Goal: Task Accomplishment & Management: Use online tool/utility

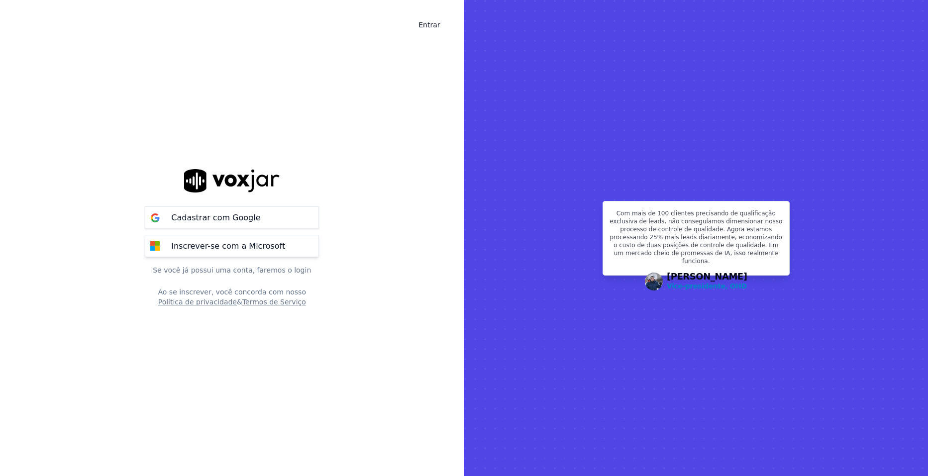
click at [238, 254] on button "Inscrever-se com a Microsoft" at bounding box center [232, 246] width 174 height 22
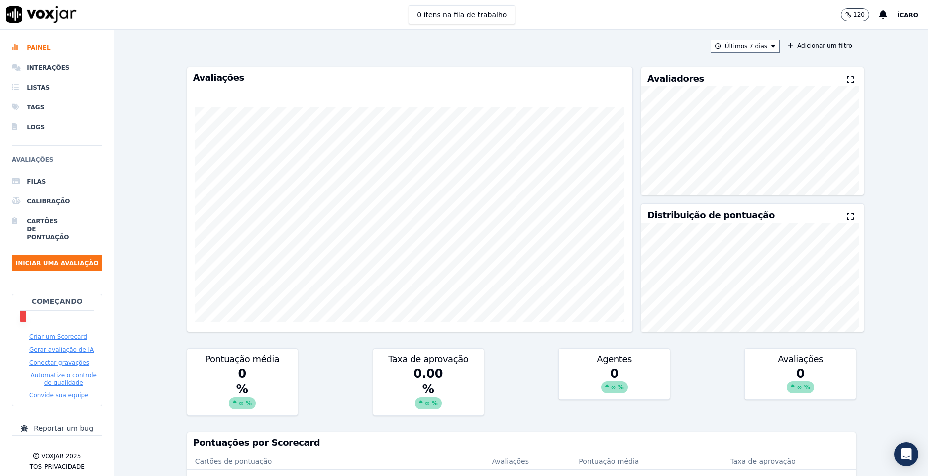
click at [55, 334] on button "Criar um Scorecard" at bounding box center [58, 337] width 58 height 8
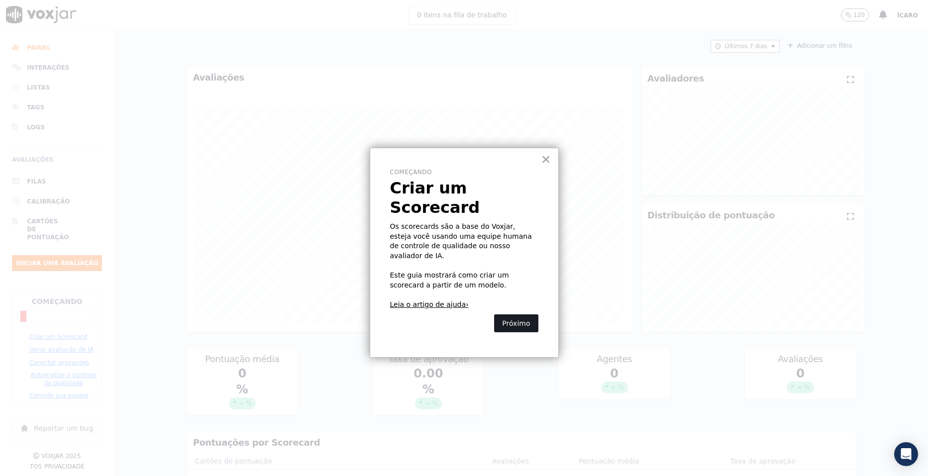
click at [514, 314] on button "Próximo" at bounding box center [516, 323] width 44 height 18
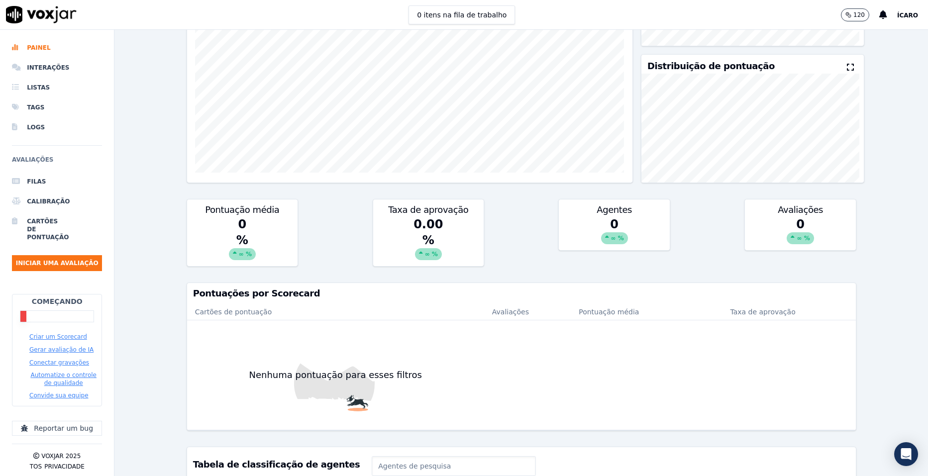
scroll to position [323, 0]
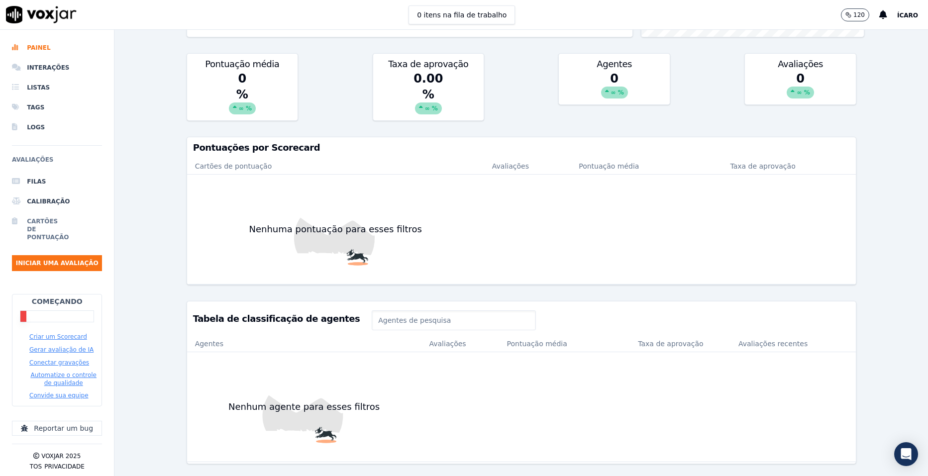
click at [36, 230] on li "Cartões de pontuação" at bounding box center [57, 229] width 90 height 36
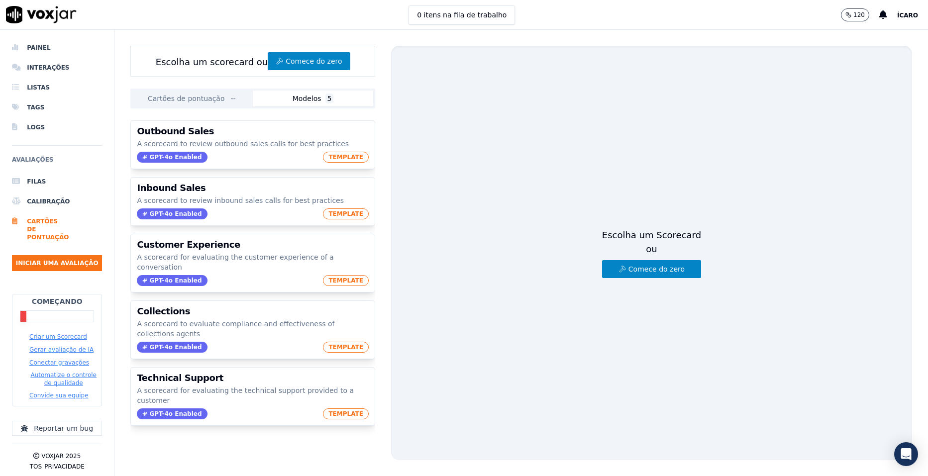
drag, startPoint x: 298, startPoint y: 148, endPoint x: 579, endPoint y: 112, distance: 283.2
click at [579, 112] on div "Escolha um Scorecard ou Comece do zero" at bounding box center [651, 253] width 521 height 414
click at [51, 175] on li "Filas" at bounding box center [57, 182] width 90 height 20
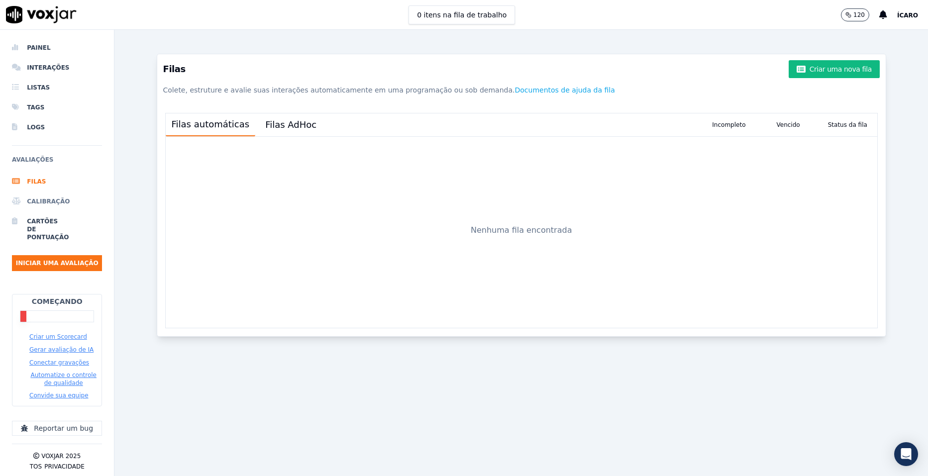
click at [34, 200] on font "Calibração" at bounding box center [30, 201] width 7 height 8
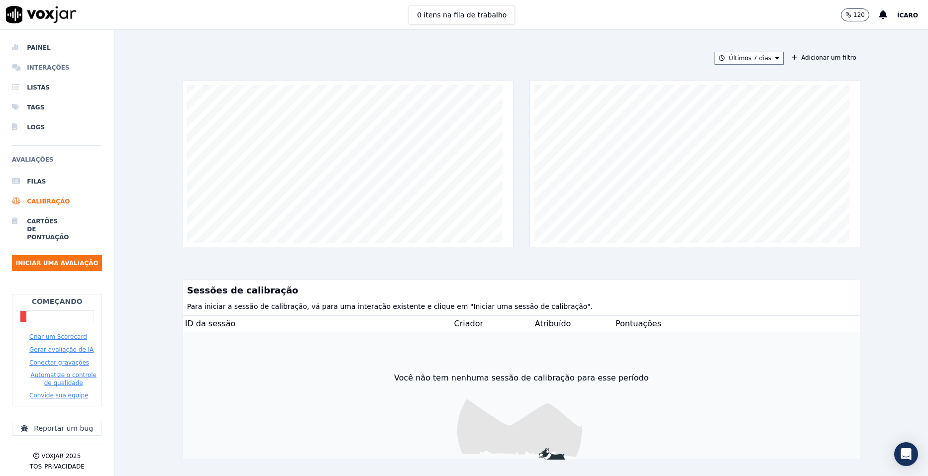
click at [76, 70] on li "Interações" at bounding box center [57, 68] width 90 height 20
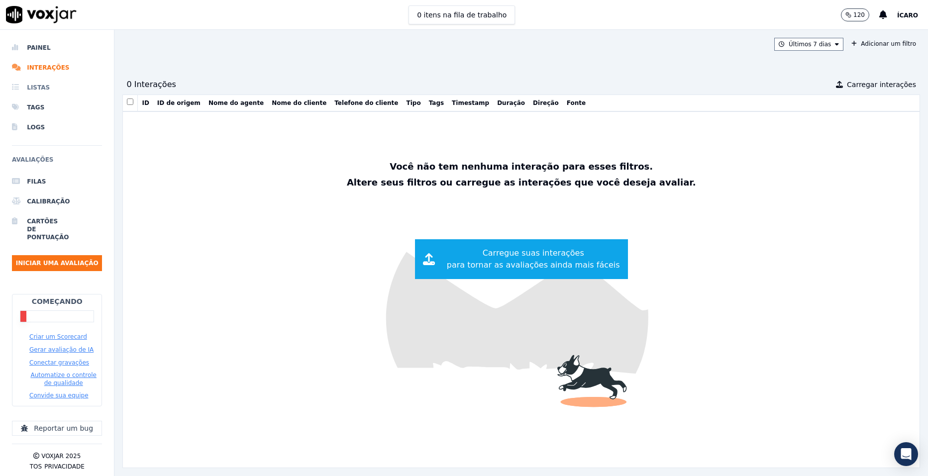
click at [53, 86] on li "Listas" at bounding box center [57, 88] width 90 height 20
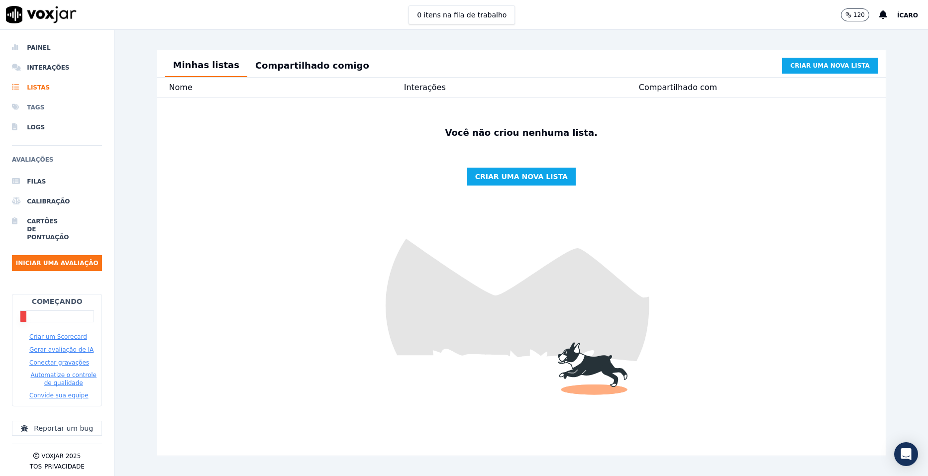
click at [52, 102] on li "Tags" at bounding box center [57, 107] width 90 height 20
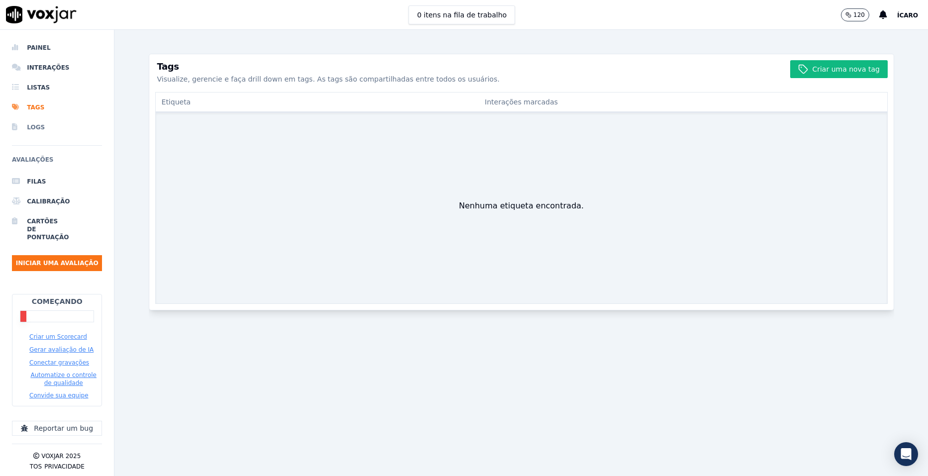
click at [54, 126] on li "Logs" at bounding box center [57, 127] width 90 height 20
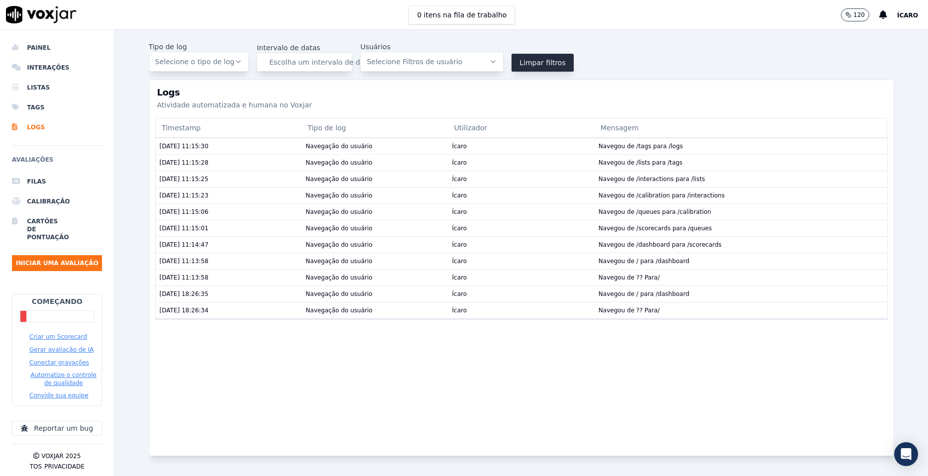
click at [639, 63] on div "Tipo de log Selecione o tipo de log Intervalo de datas Escolha um intervalo de …" at bounding box center [521, 57] width 745 height 30
click at [53, 333] on button "Criar um Scorecard" at bounding box center [58, 337] width 58 height 8
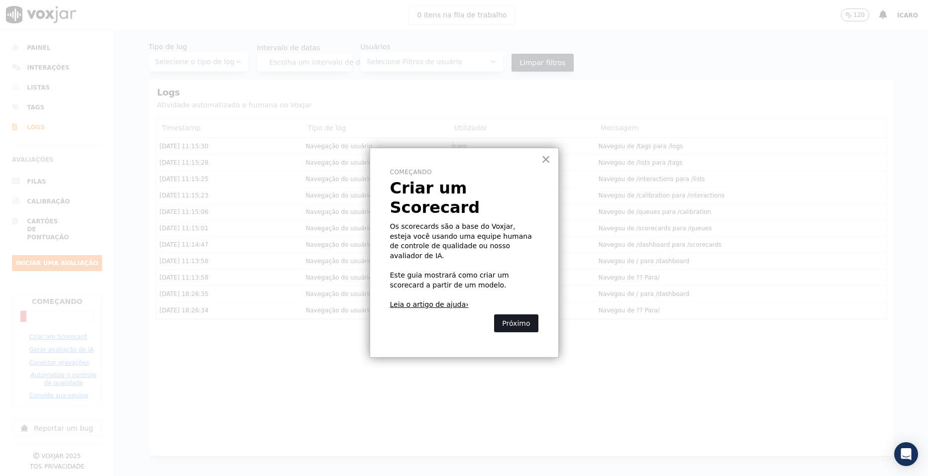
click at [518, 314] on button "Próximo" at bounding box center [516, 323] width 44 height 18
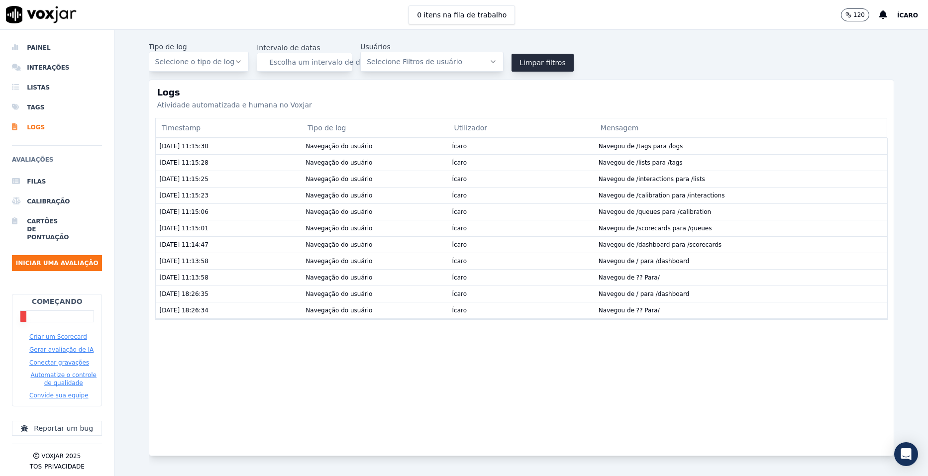
click at [66, 333] on button "Criar um Scorecard" at bounding box center [58, 337] width 58 height 8
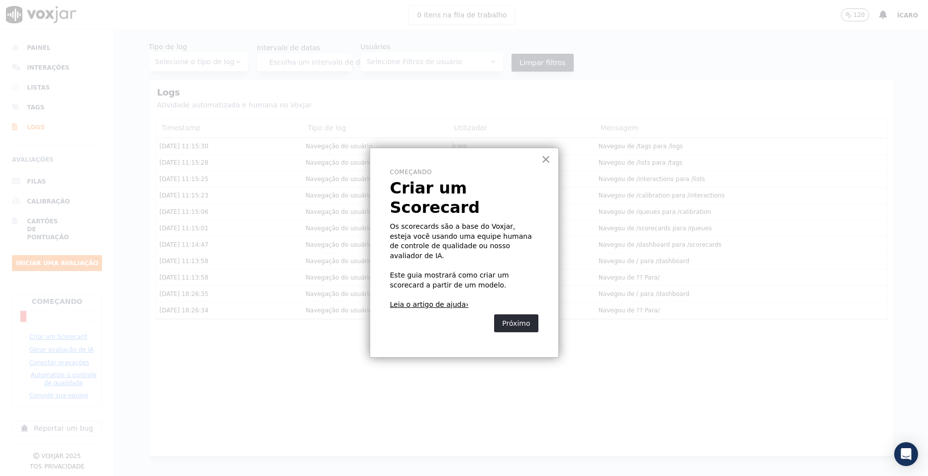
click at [543, 159] on button "×" at bounding box center [545, 159] width 9 height 16
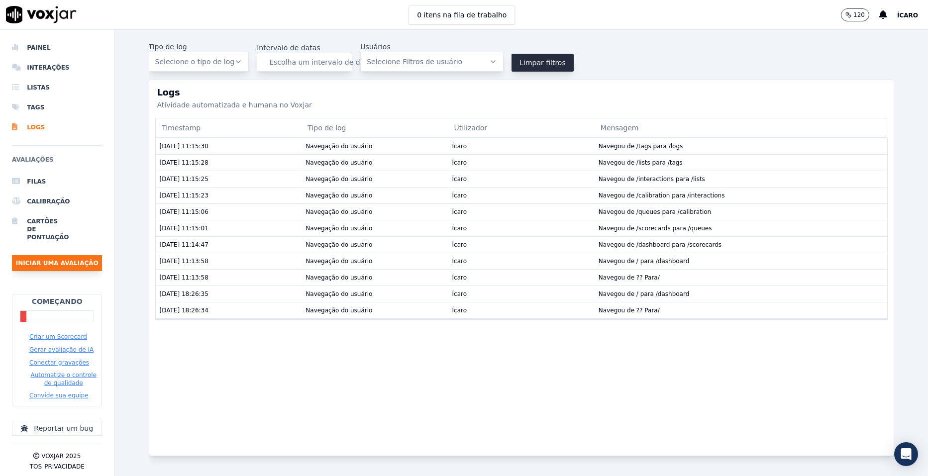
click at [50, 264] on button "Iniciar uma avaliação" at bounding box center [57, 263] width 90 height 16
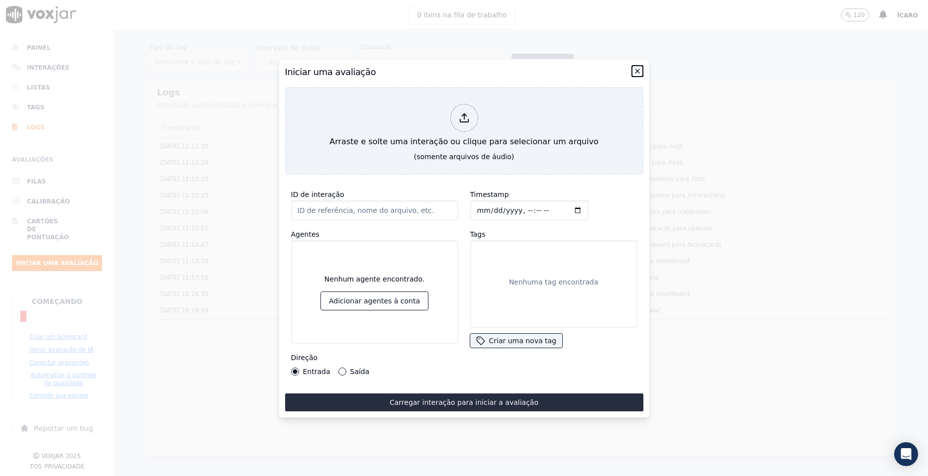
click at [637, 67] on icon "button" at bounding box center [637, 71] width 8 height 8
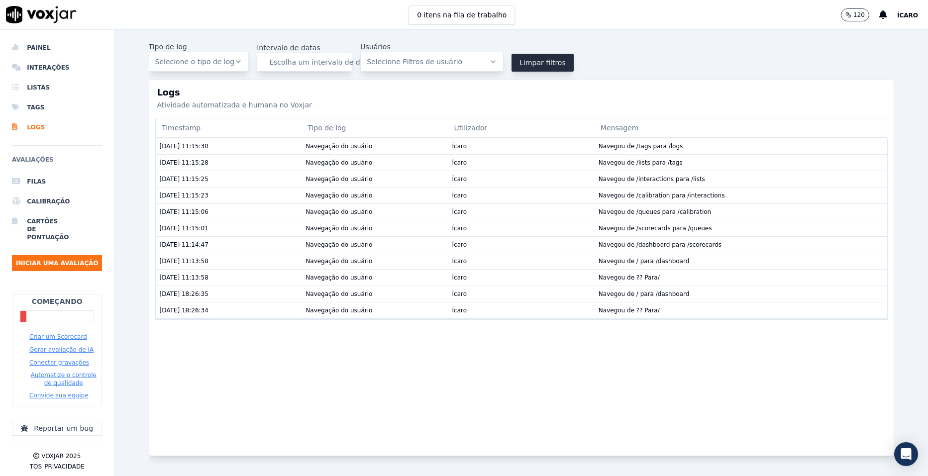
click at [55, 333] on button "Criar um Scorecard" at bounding box center [58, 337] width 58 height 8
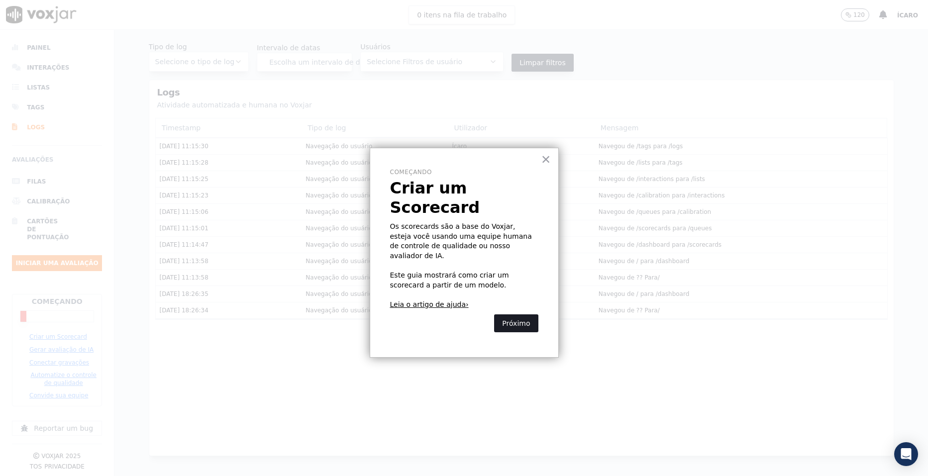
click at [509, 314] on button "Próximo" at bounding box center [516, 323] width 44 height 18
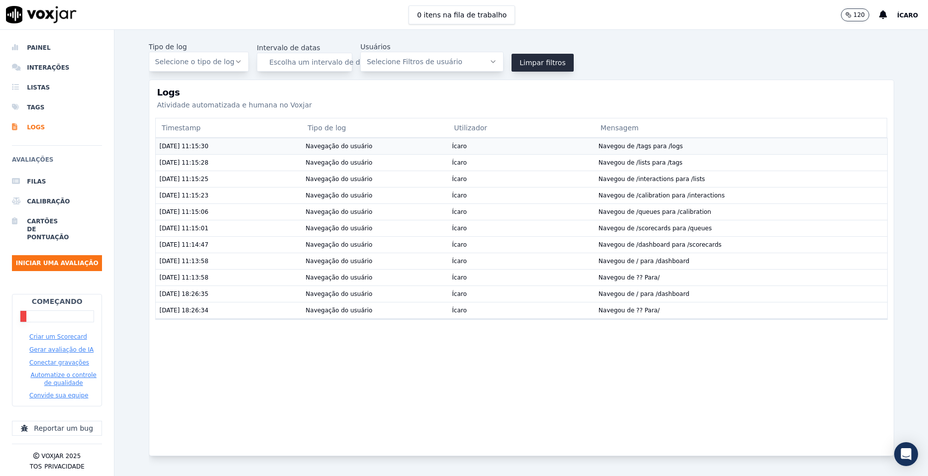
click at [652, 145] on font "Navegou de /tags para /logs" at bounding box center [640, 146] width 84 height 7
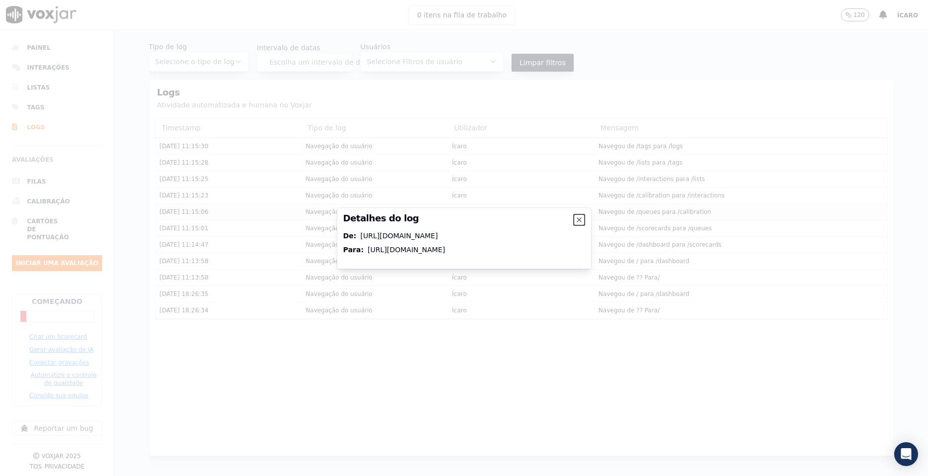
click at [578, 216] on icon "button" at bounding box center [579, 220] width 8 height 8
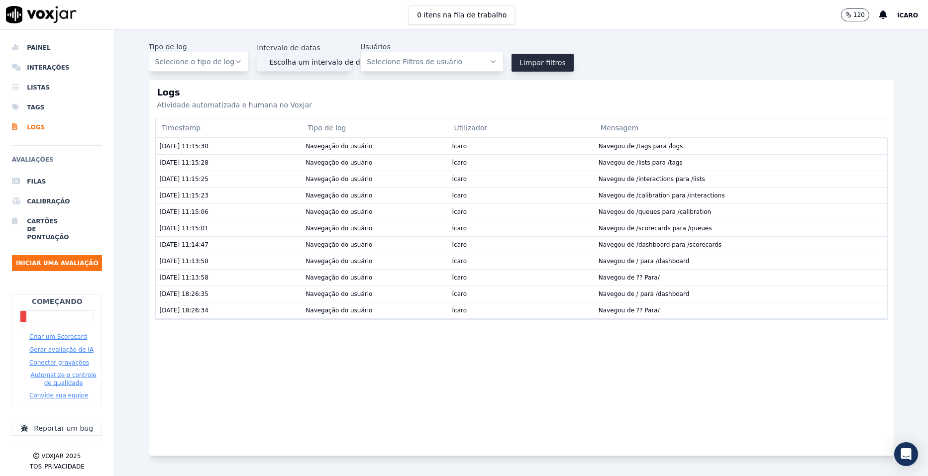
drag, startPoint x: 163, startPoint y: 146, endPoint x: 284, endPoint y: 63, distance: 146.8
click at [284, 63] on span "Escolha um intervalo de datas" at bounding box center [321, 62] width 105 height 10
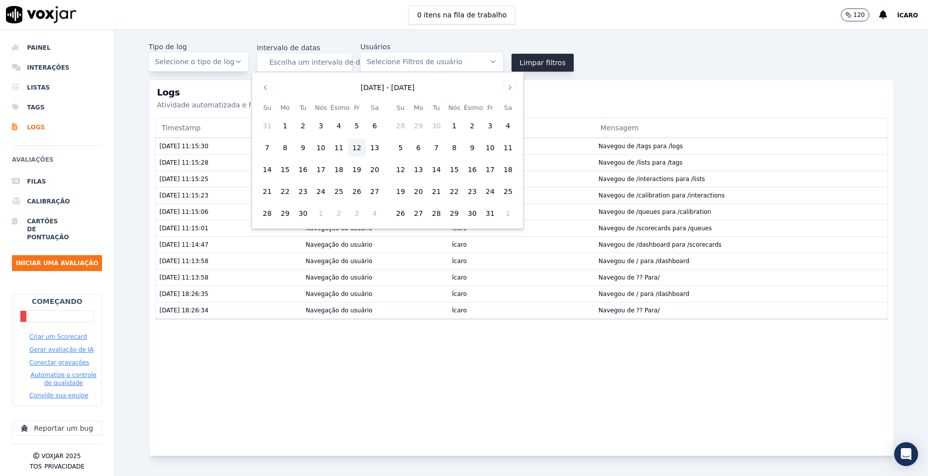
click at [620, 66] on div "Tipo de log Selecione o tipo de log Intervalo de datas Escolha um intervalo de …" at bounding box center [521, 57] width 745 height 30
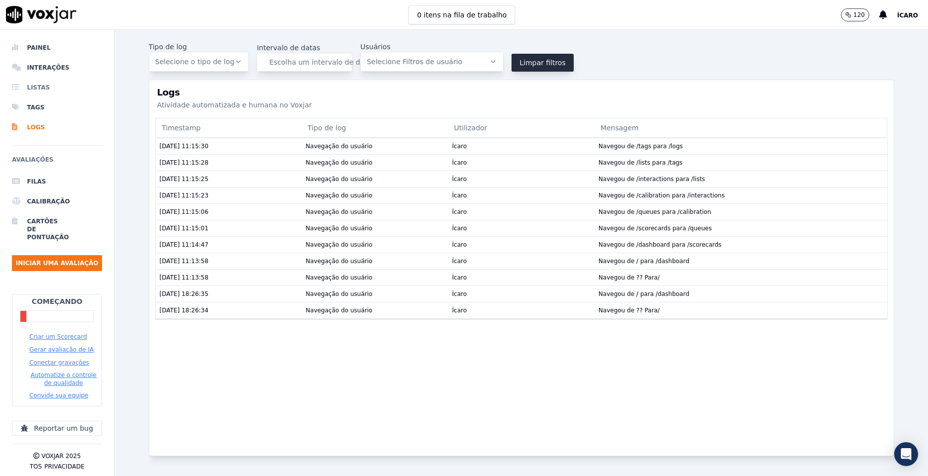
click at [50, 88] on li "Listas" at bounding box center [57, 88] width 90 height 20
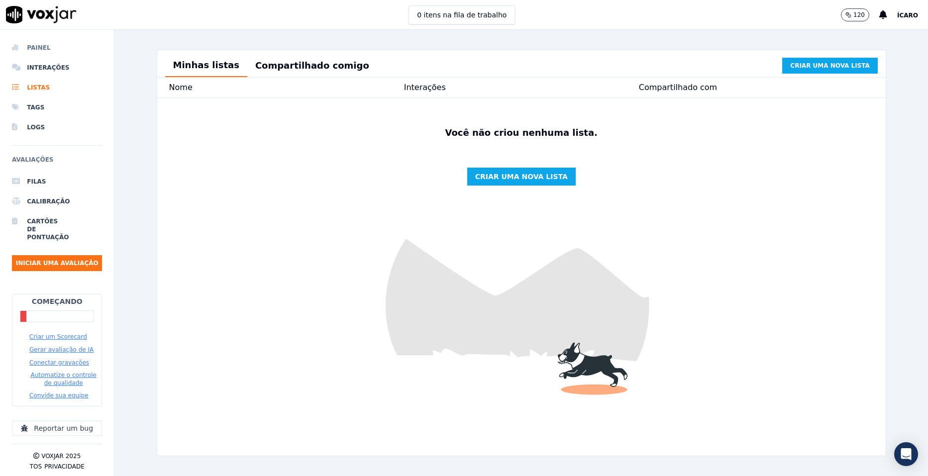
click at [34, 51] on font "Painel" at bounding box center [30, 48] width 7 height 8
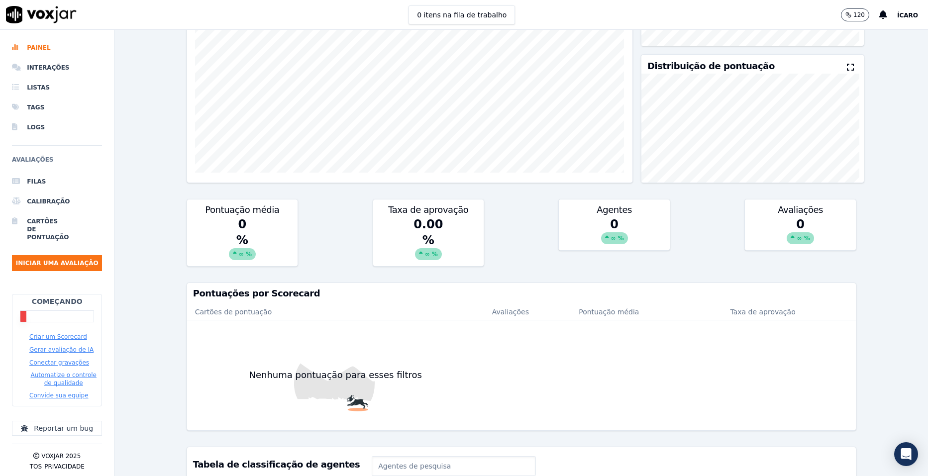
scroll to position [323, 0]
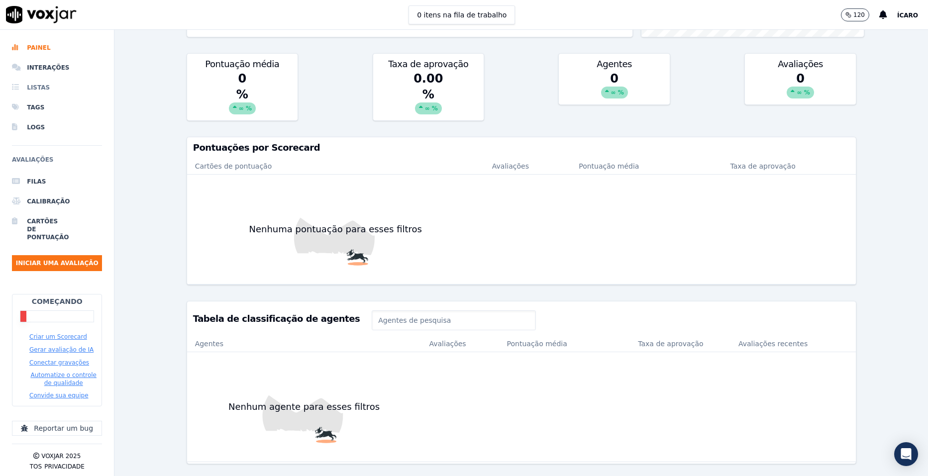
click at [40, 83] on li "Listas" at bounding box center [57, 88] width 90 height 20
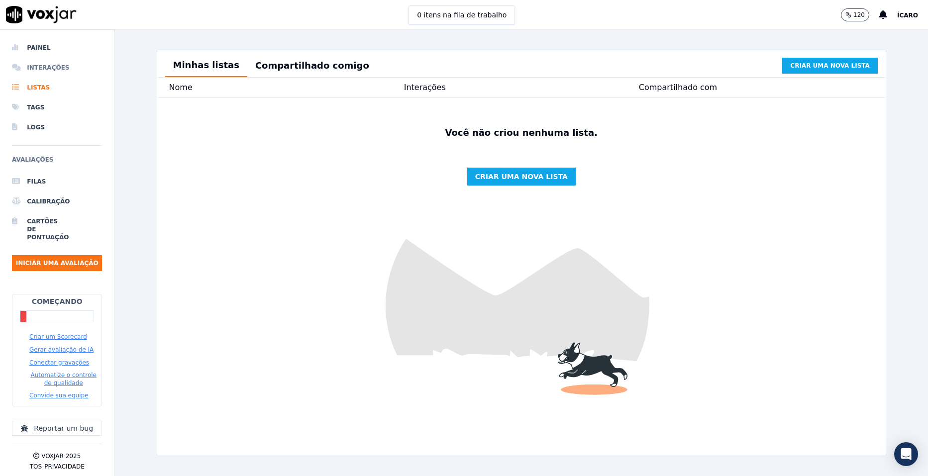
click at [29, 61] on li "Interações" at bounding box center [57, 68] width 90 height 20
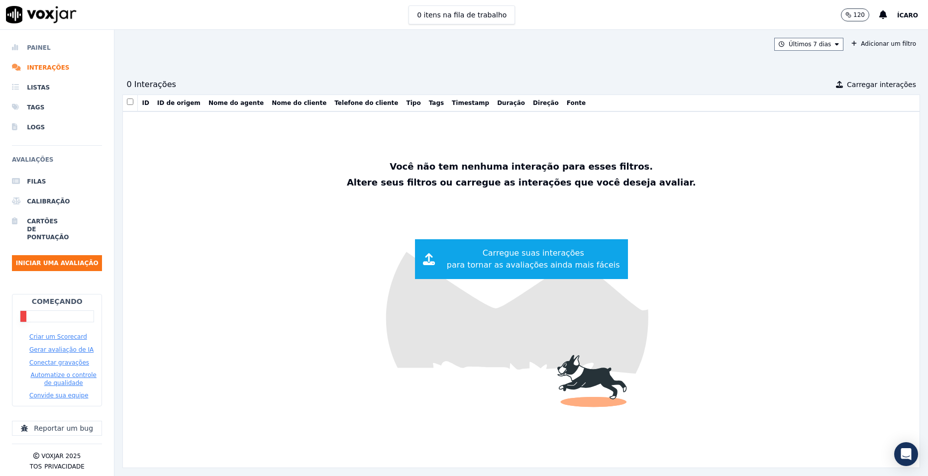
click at [29, 40] on li "Painel" at bounding box center [57, 48] width 90 height 20
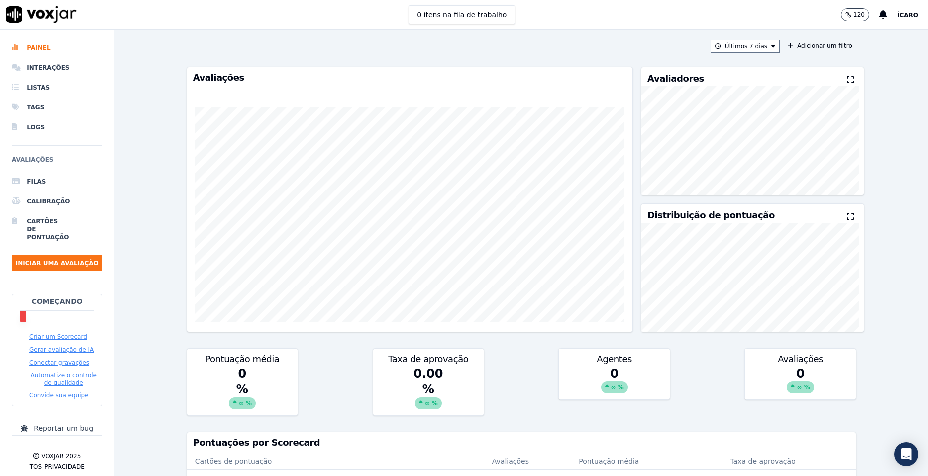
scroll to position [149, 0]
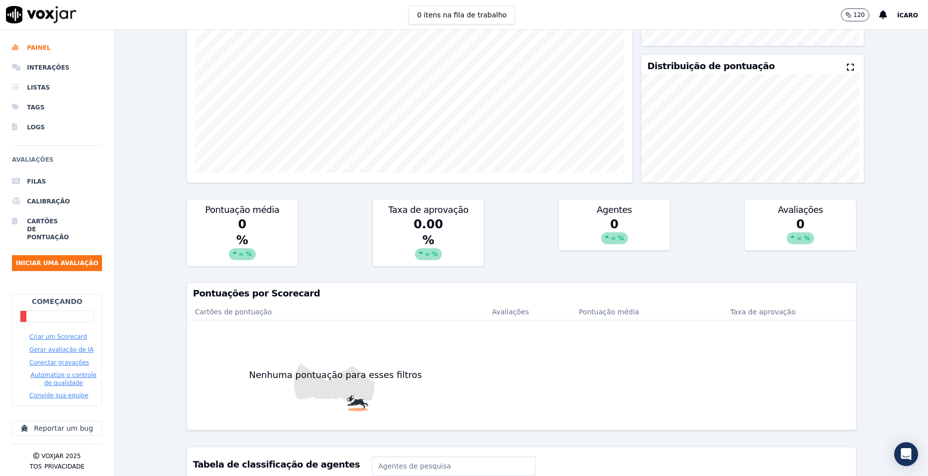
click at [68, 333] on button "Criar um Scorecard" at bounding box center [58, 337] width 58 height 8
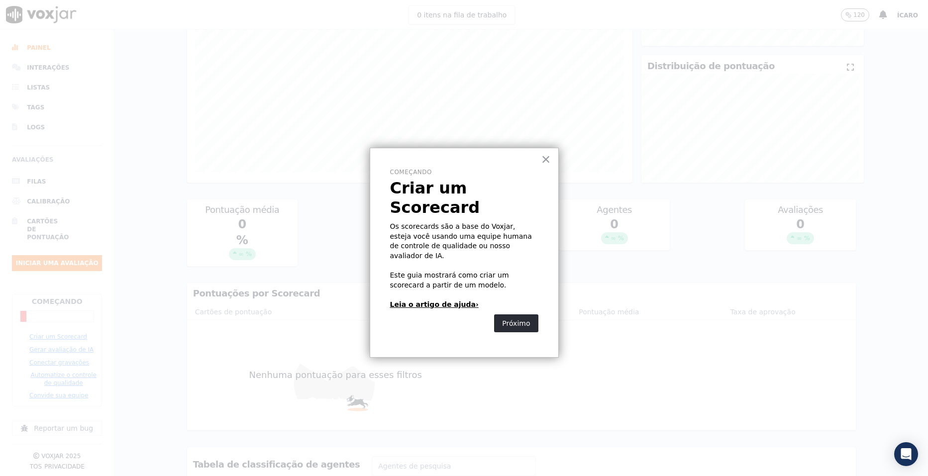
click at [429, 300] on link "Leia o artigo de ajuda›" at bounding box center [434, 304] width 89 height 8
click at [545, 160] on button "×" at bounding box center [545, 159] width 9 height 16
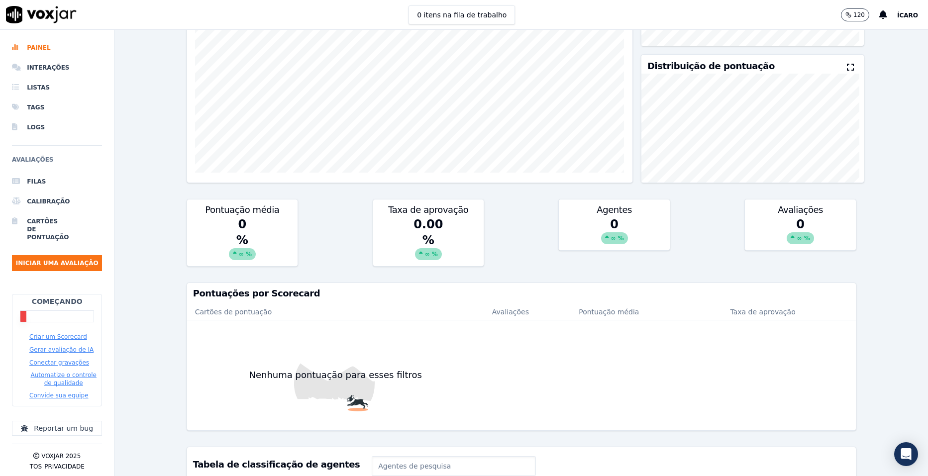
click at [61, 346] on button "Gerar avaliação de IA" at bounding box center [61, 350] width 64 height 8
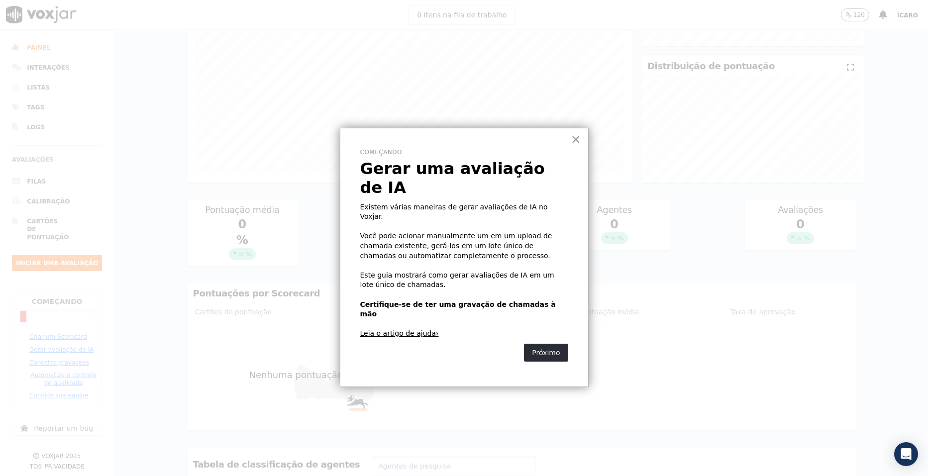
click at [530, 344] on button "Próximo" at bounding box center [546, 353] width 44 height 18
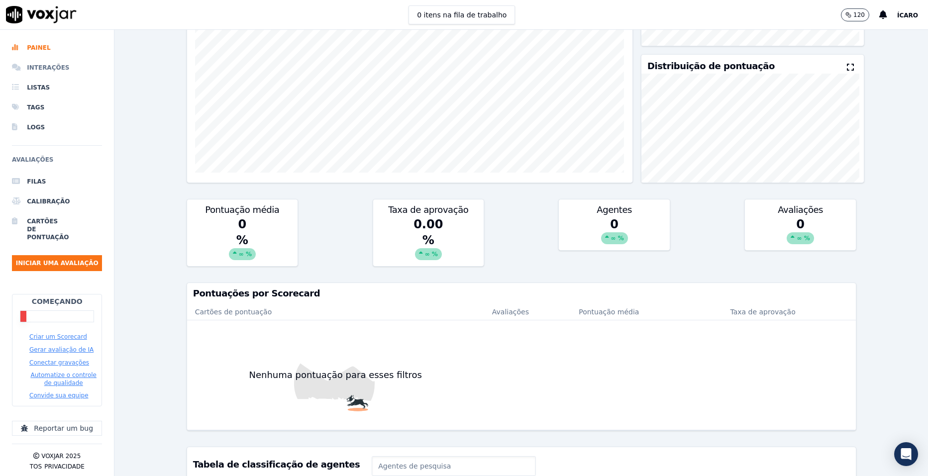
click at [34, 70] on font "Interações" at bounding box center [30, 68] width 7 height 8
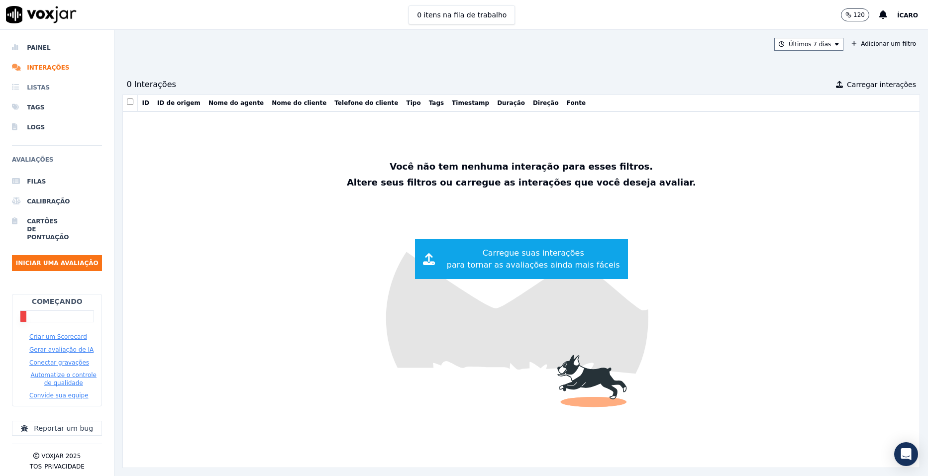
click at [42, 82] on li "Listas" at bounding box center [57, 88] width 90 height 20
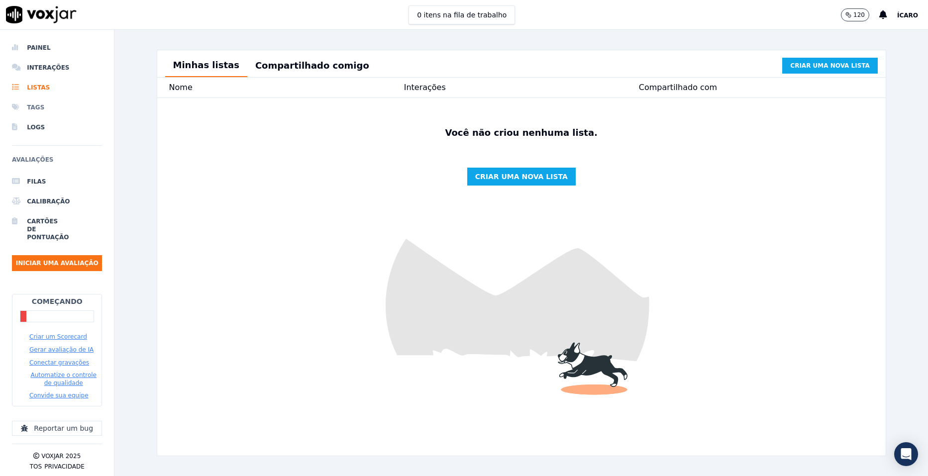
click at [32, 103] on li "Tags" at bounding box center [57, 107] width 90 height 20
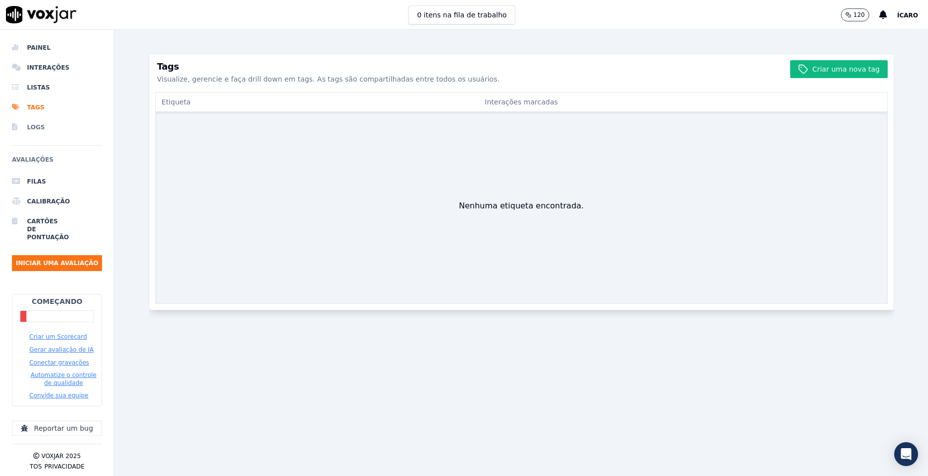
click at [34, 124] on font "Logs" at bounding box center [30, 127] width 7 height 8
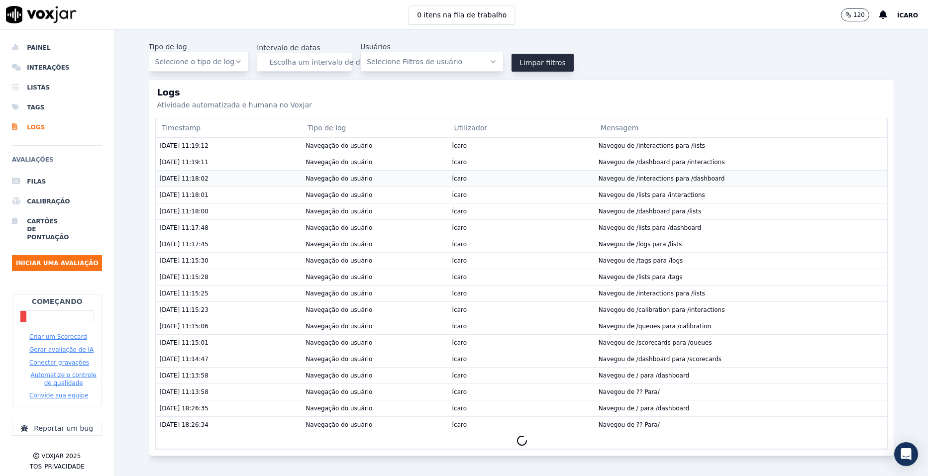
scroll to position [33, 0]
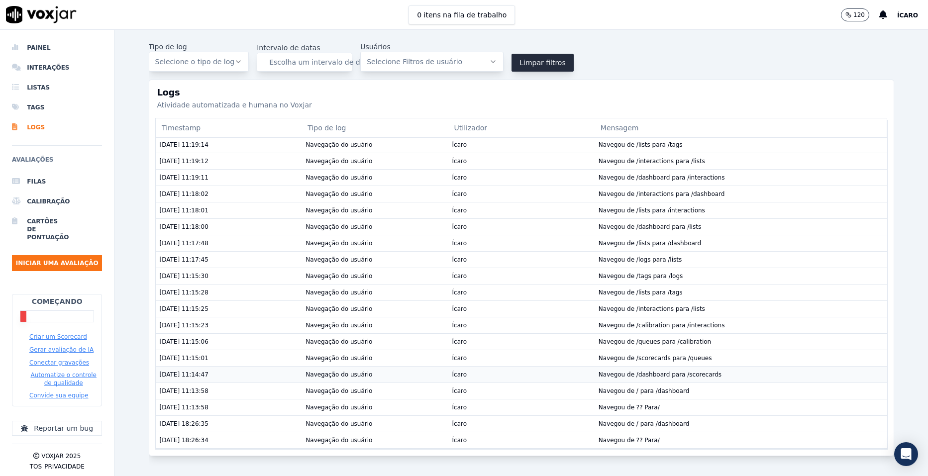
click at [603, 371] on font "Navegou de /dashboard para /scorecards" at bounding box center [659, 374] width 123 height 7
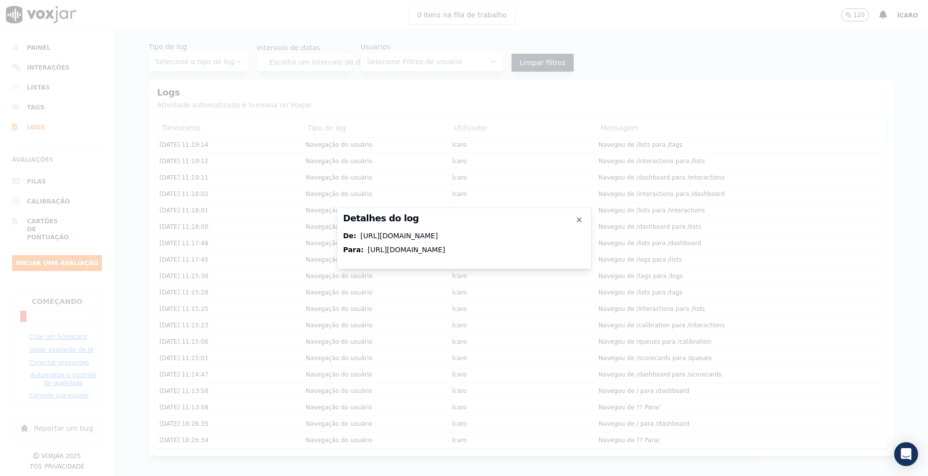
click at [430, 245] on div "https://app.voxjar.com/scorecards" at bounding box center [407, 250] width 78 height 10
click at [421, 231] on div "https://app.voxjar.com/dashboard" at bounding box center [399, 236] width 78 height 10
click at [575, 212] on div "Detalhes do log De: https://app.voxjar.com/dashboard Para: https://app.voxjar.c…" at bounding box center [464, 238] width 255 height 62
click at [578, 216] on icon "button" at bounding box center [579, 220] width 8 height 8
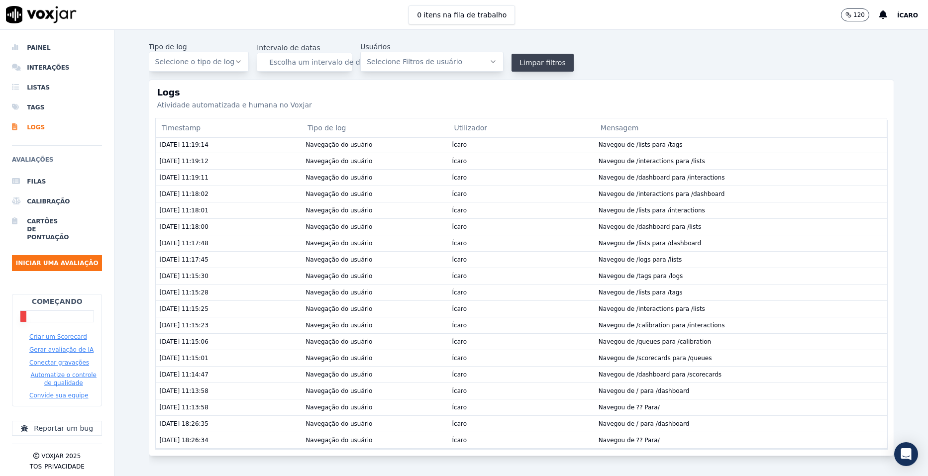
click at [534, 66] on button "Limpar filtros" at bounding box center [542, 63] width 62 height 18
click at [228, 62] on button "Selecione o tipo de log" at bounding box center [199, 62] width 100 height 20
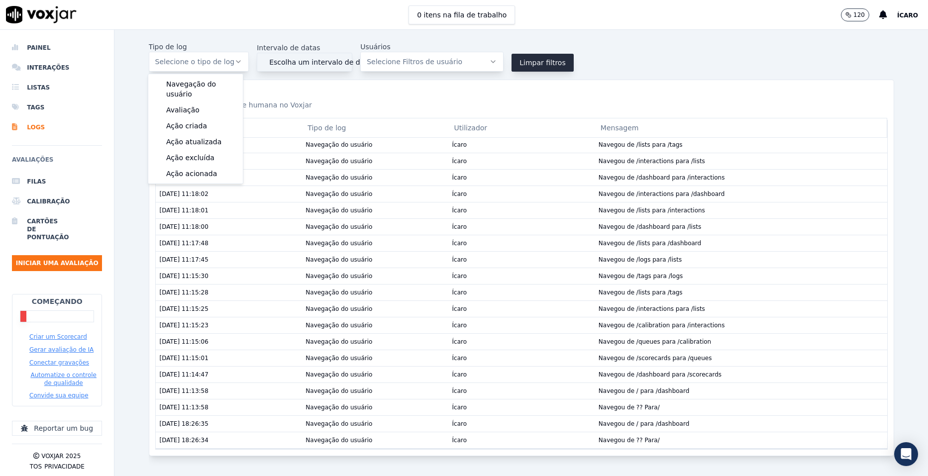
click at [318, 66] on span "Escolha um intervalo de datas" at bounding box center [321, 62] width 105 height 10
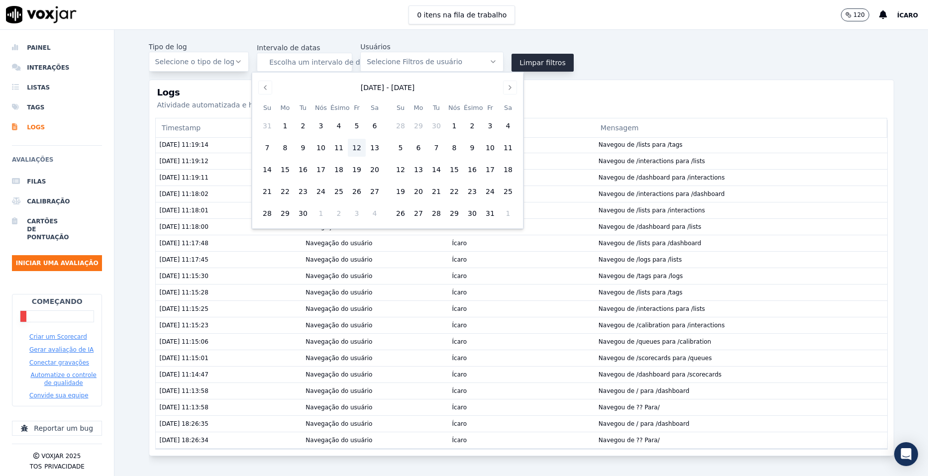
click at [398, 63] on span "Selecione Filtros de usuário" at bounding box center [414, 62] width 95 height 10
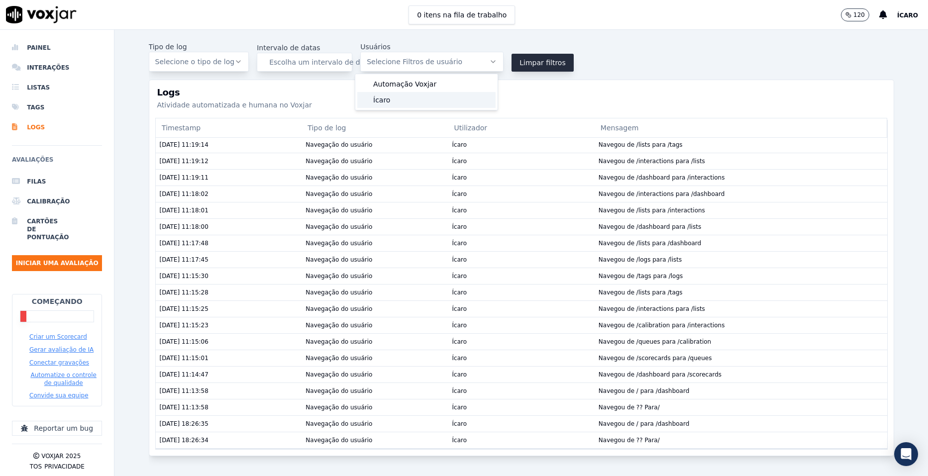
click at [435, 97] on div "Ícaro" at bounding box center [426, 100] width 138 height 16
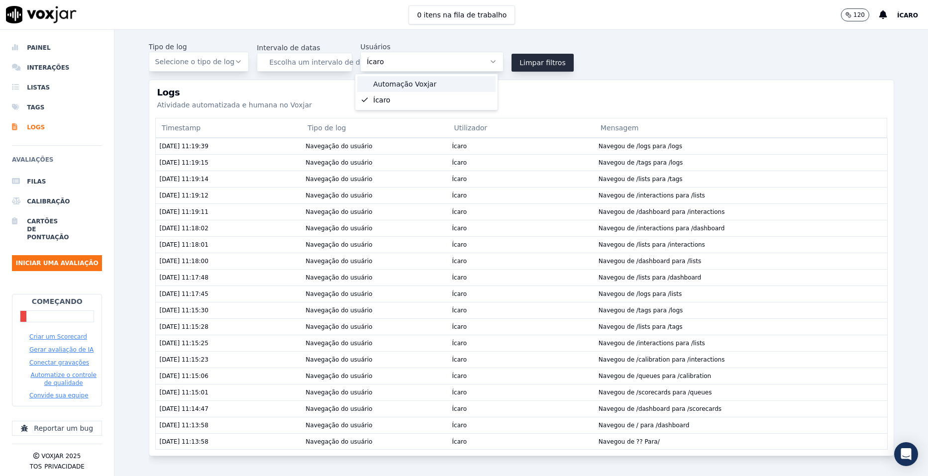
click at [427, 82] on font "Automação Voxjar" at bounding box center [404, 84] width 63 height 10
click at [523, 141] on td "Ícaro" at bounding box center [521, 146] width 146 height 16
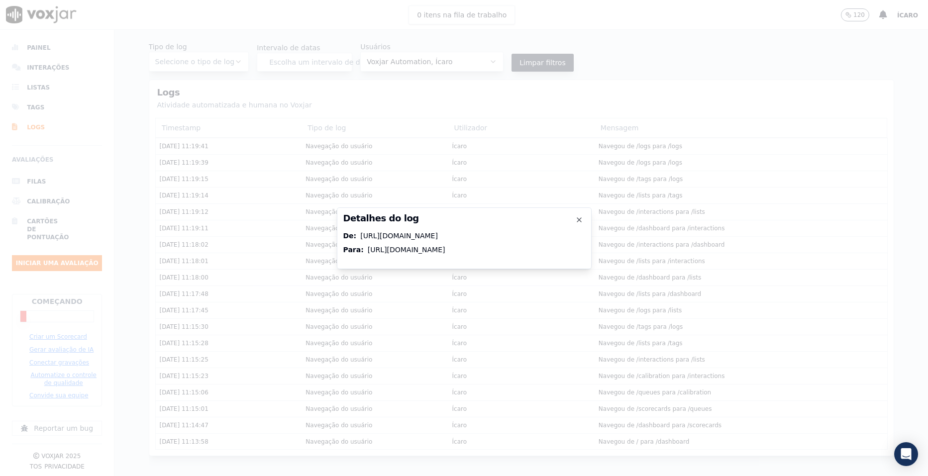
click at [394, 254] on div "https://app.voxjar.com/logs?userIds=2e508ce4-d9d8-4011-a6d6-f6ab3a96cddc%2CSYST…" at bounding box center [407, 250] width 78 height 10
click at [433, 231] on div "https://app.voxjar.com/logs?userIds=2e508ce4-d9d8-4011-a6d6-f6ab3a96cddc" at bounding box center [399, 236] width 78 height 10
click at [576, 216] on icon "button" at bounding box center [579, 220] width 8 height 8
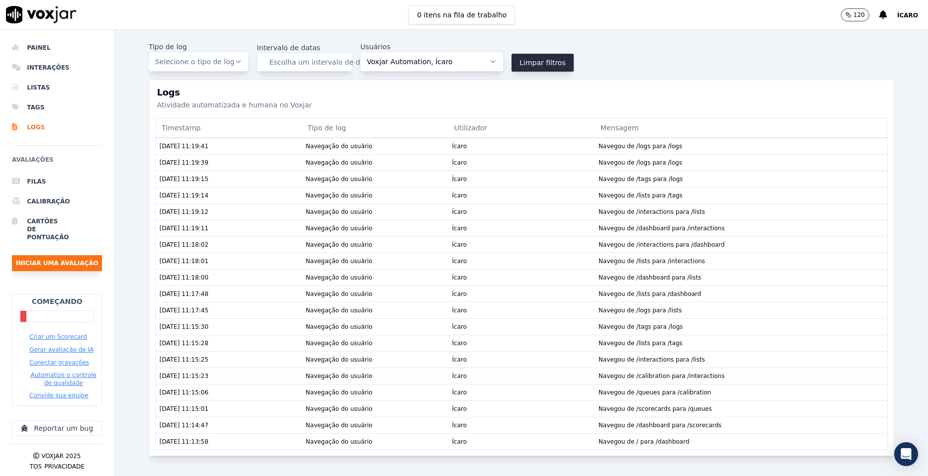
click at [67, 266] on button "Iniciar uma avaliação" at bounding box center [57, 263] width 90 height 16
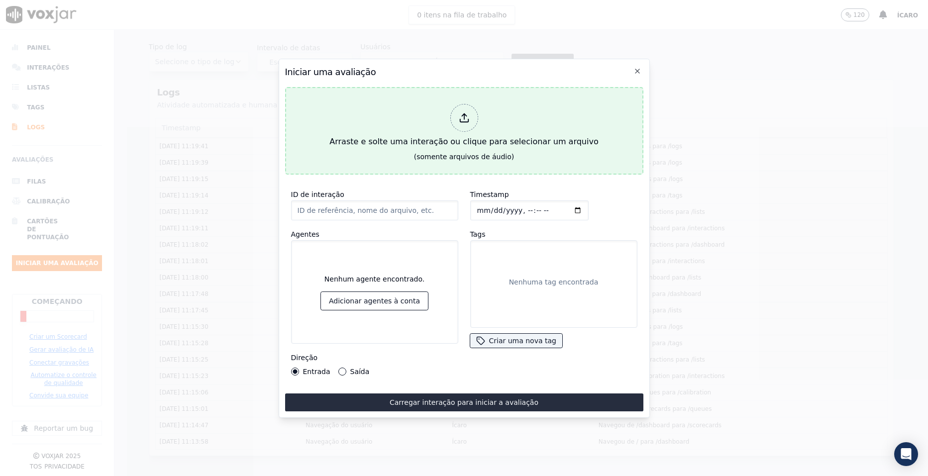
click at [464, 136] on font "Arraste e solte uma interação ou clique para selecionar um arquivo" at bounding box center [463, 142] width 269 height 12
type input "316379 (1).mp3"
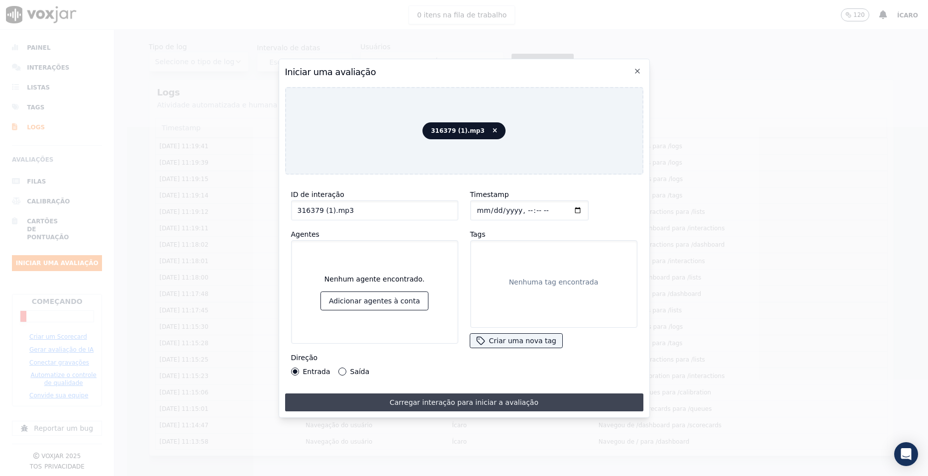
click at [448, 400] on font "Carregar interação para iniciar a avaliação" at bounding box center [463, 402] width 149 height 10
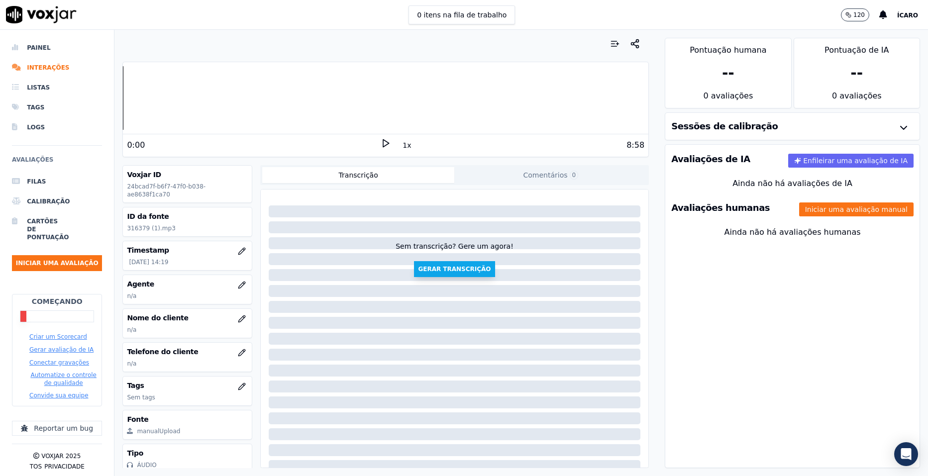
click at [435, 270] on button "Gerar transcrição" at bounding box center [454, 269] width 81 height 16
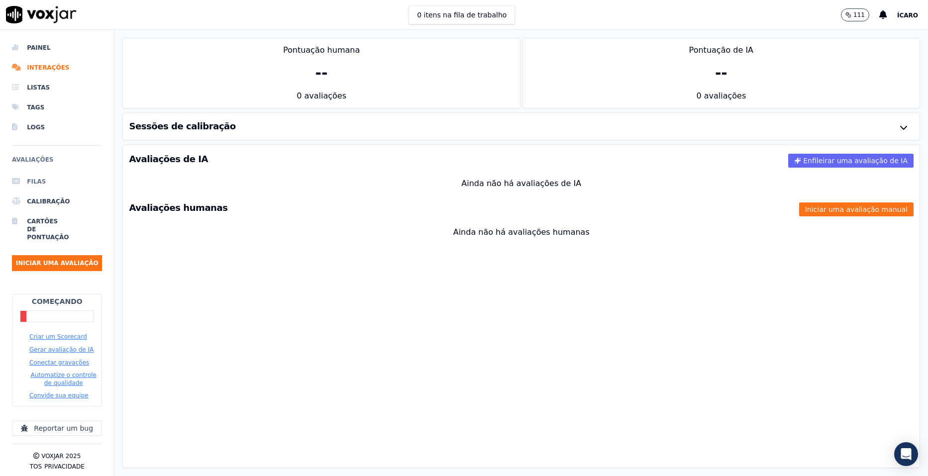
click at [52, 185] on li "Filas" at bounding box center [57, 182] width 90 height 20
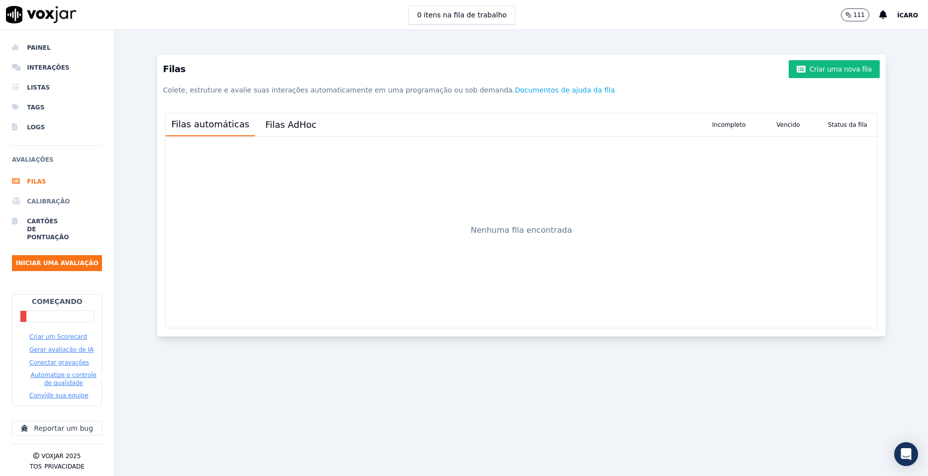
click at [47, 204] on li "Calibração" at bounding box center [57, 201] width 90 height 20
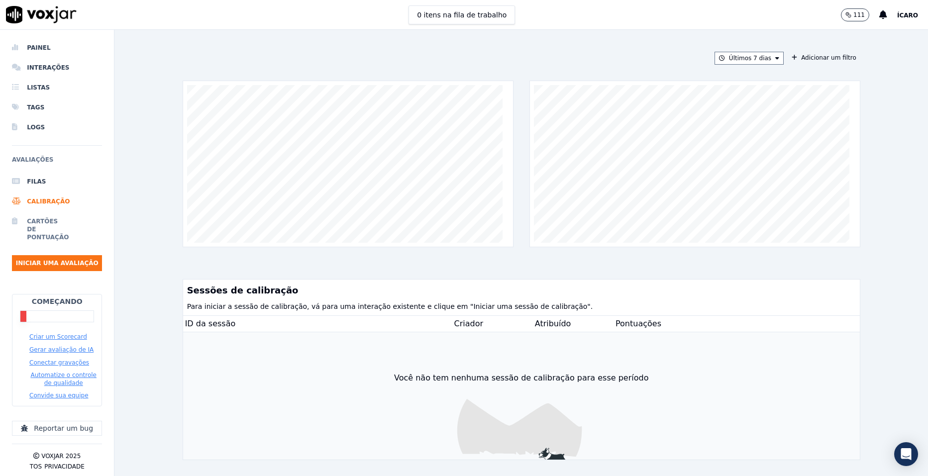
click at [34, 223] on font "Cartões de pontuação" at bounding box center [30, 229] width 7 height 24
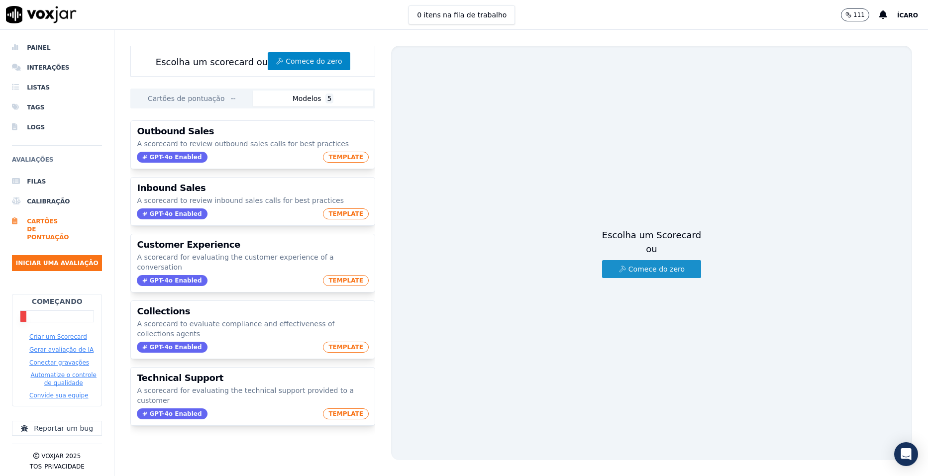
click at [643, 264] on font "Comece do zero" at bounding box center [656, 269] width 56 height 10
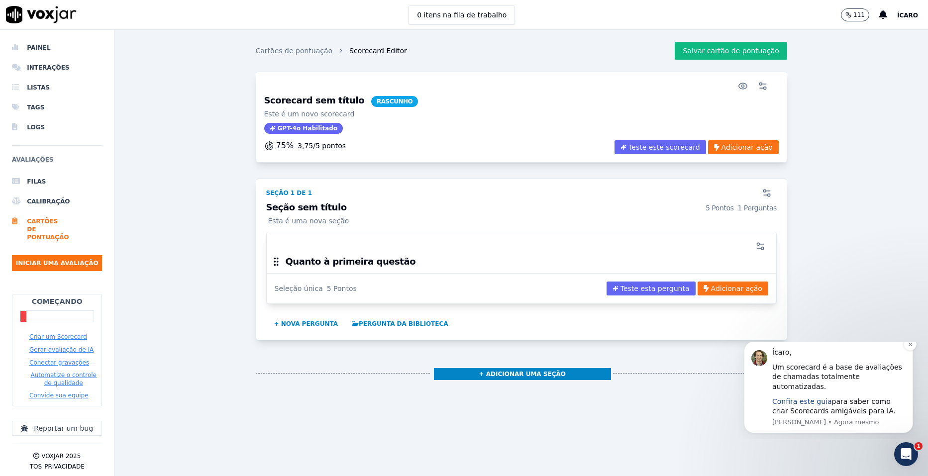
click at [797, 401] on link "Confira este guia" at bounding box center [802, 401] width 60 height 8
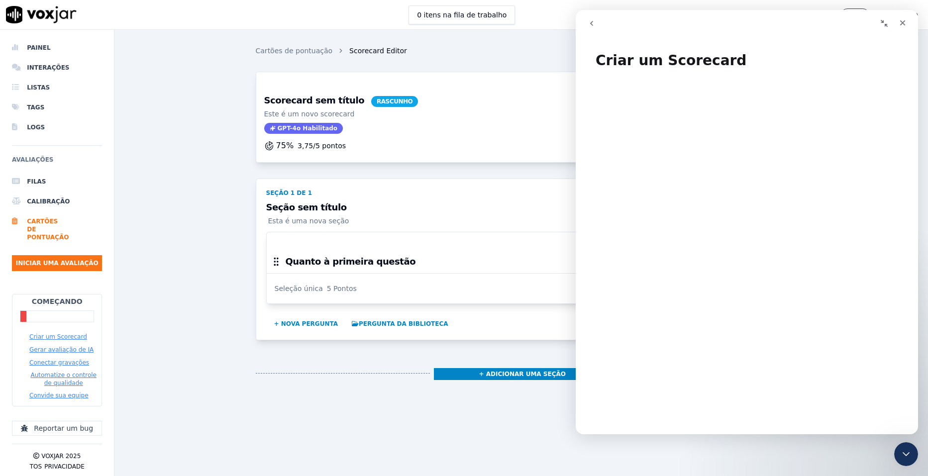
drag, startPoint x: 799, startPoint y: 279, endPoint x: 758, endPoint y: 47, distance: 234.9
click at [758, 47] on h1 "Criar um Scorecard" at bounding box center [746, 57] width 342 height 30
click at [900, 26] on icon "Fechar" at bounding box center [902, 23] width 8 height 8
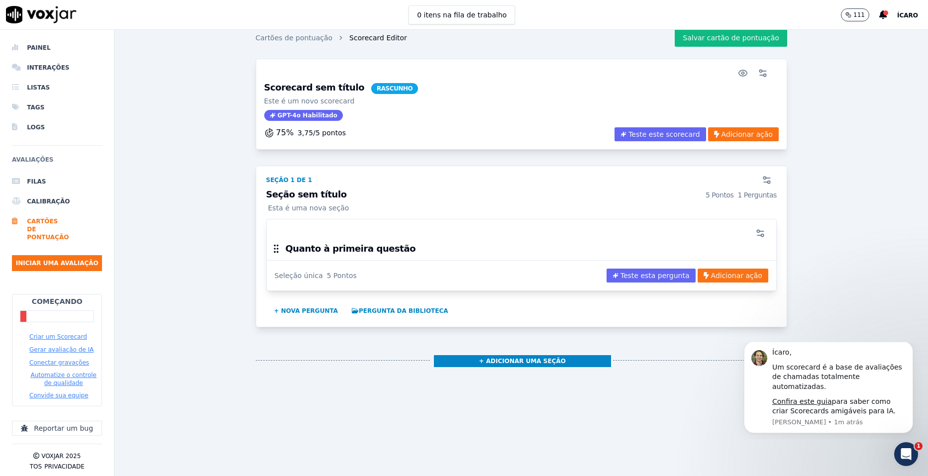
scroll to position [0, 0]
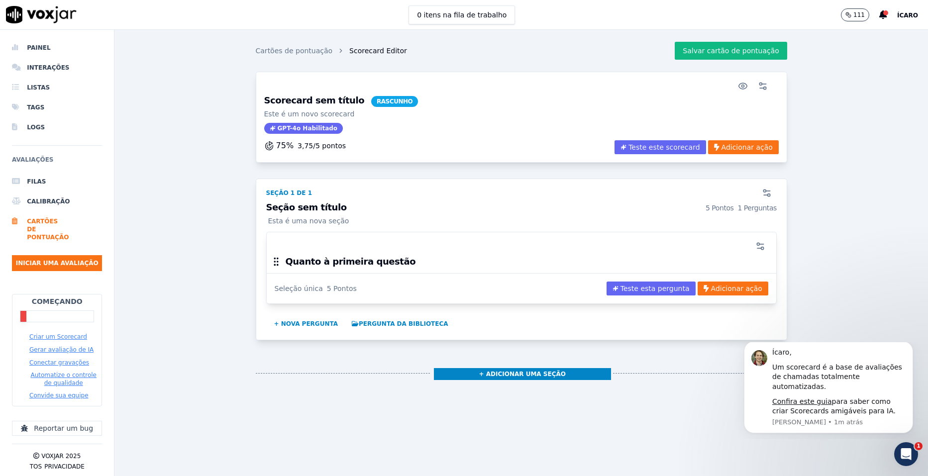
click at [490, 112] on div "Scorecard sem título RASCUNHO Este é um novo scorecard GPT-4o Habilitado" at bounding box center [521, 118] width 526 height 44
click at [739, 84] on icon "button" at bounding box center [743, 86] width 8 height 6
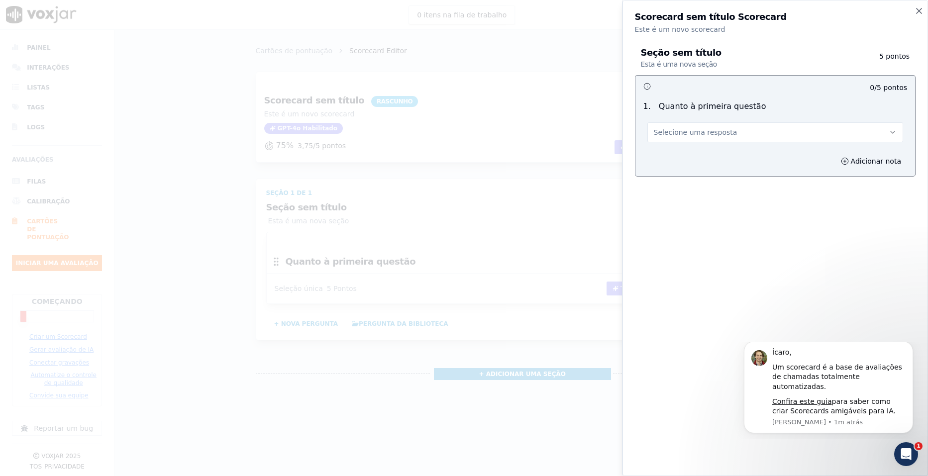
click at [738, 13] on h3 "Scorecard sem título Scorecard" at bounding box center [711, 16] width 152 height 9
click at [740, 16] on h3 "Scorecard sem título Scorecard" at bounding box center [711, 16] width 152 height 9
click at [740, 17] on h3 "Scorecard sem título Scorecard" at bounding box center [711, 16] width 152 height 9
drag, startPoint x: 740, startPoint y: 17, endPoint x: 660, endPoint y: 31, distance: 80.9
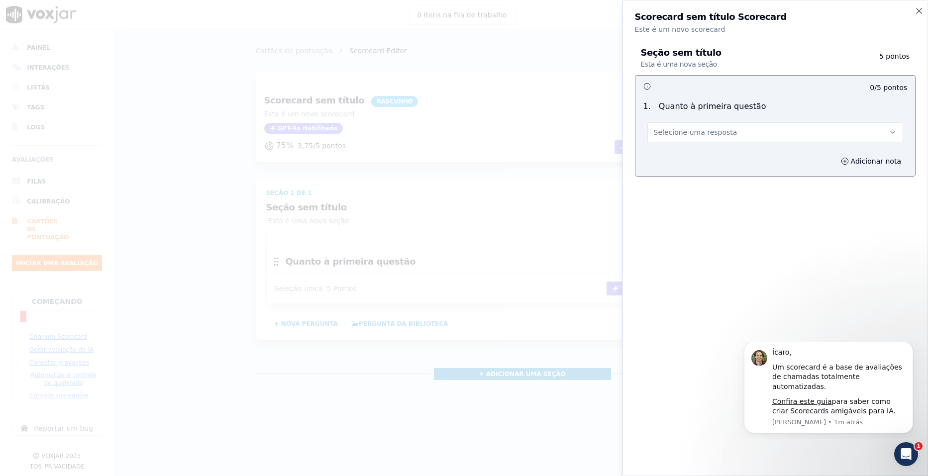
click at [660, 31] on p "Este é um novo scorecard" at bounding box center [775, 29] width 281 height 10
click at [915, 11] on icon "button" at bounding box center [919, 11] width 10 height 10
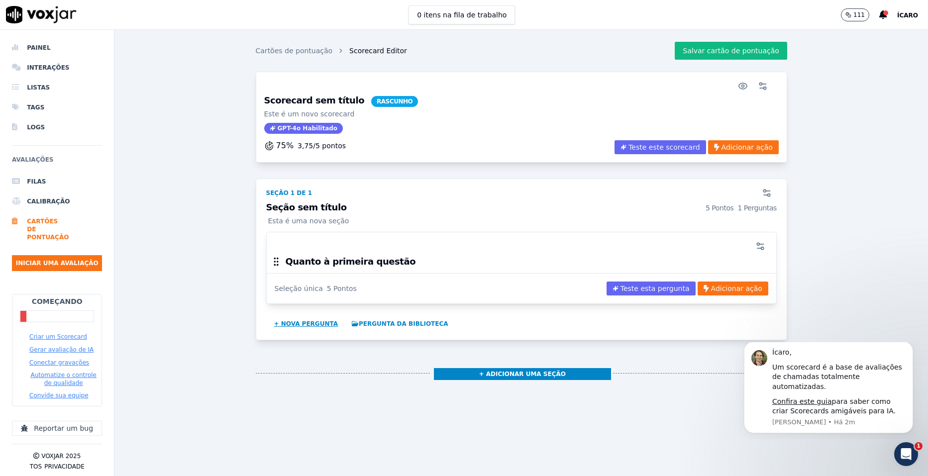
click at [300, 322] on button "+ Nova pergunta" at bounding box center [306, 324] width 72 height 16
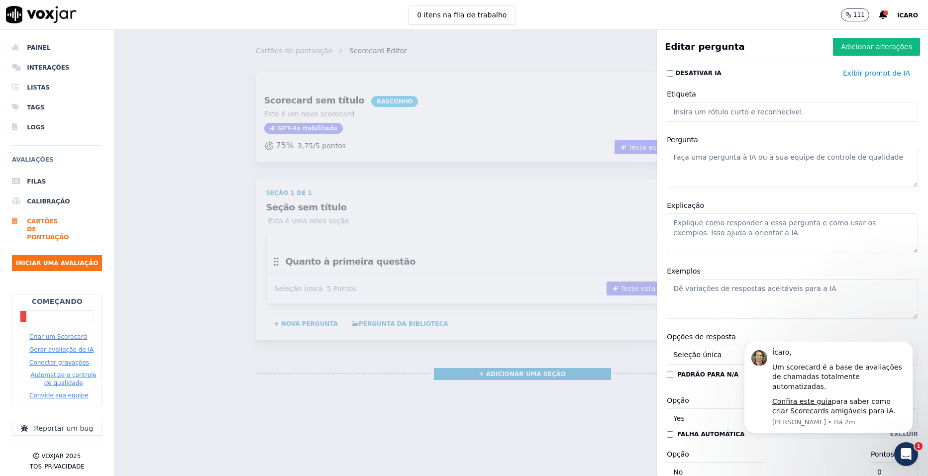
click at [603, 62] on div "Cartões de pontuação Scorecard Editor Salvar cartão de pontuação Scorecard sem …" at bounding box center [520, 253] width 813 height 446
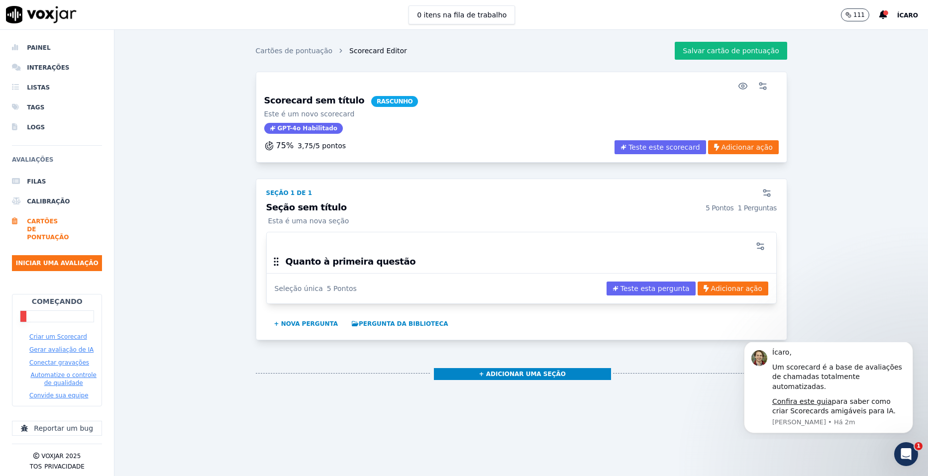
click at [346, 203] on h3 "Seção sem título 5 Pontos 1 Perguntas" at bounding box center [521, 208] width 510 height 10
click at [761, 196] on icon "button" at bounding box center [766, 193] width 10 height 10
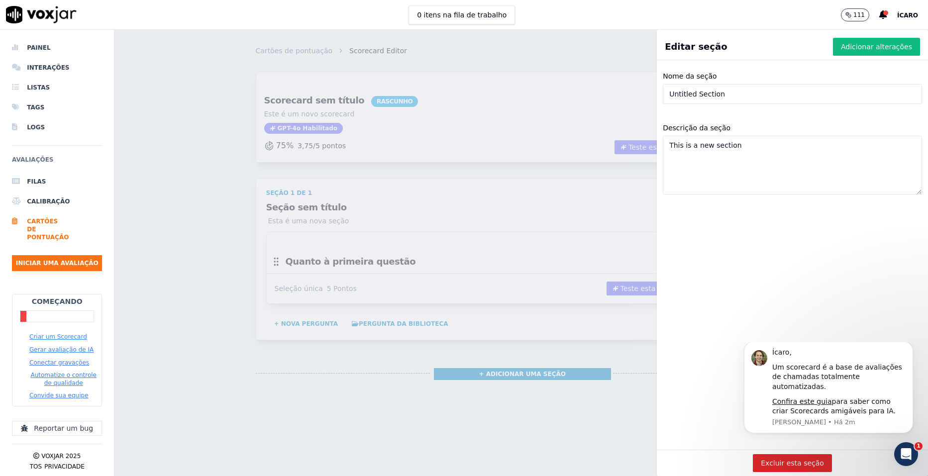
click at [684, 47] on h1 "Editar seção" at bounding box center [695, 47] width 62 height 14
click at [709, 96] on input "Untitled Section" at bounding box center [791, 94] width 259 height 20
click at [555, 100] on div "Cartões de pontuação Scorecard Editor Salvar cartão de pontuação Scorecard sem …" at bounding box center [520, 253] width 813 height 446
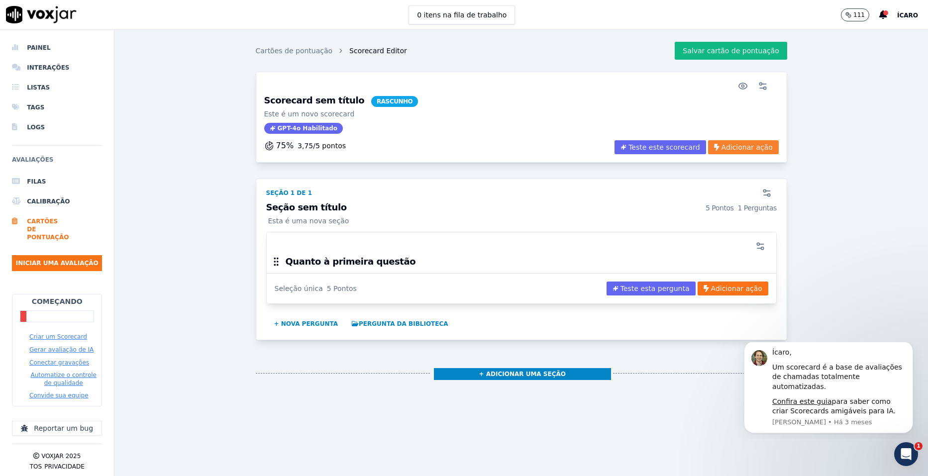
click at [732, 148] on font "Adicionar ação" at bounding box center [746, 147] width 51 height 10
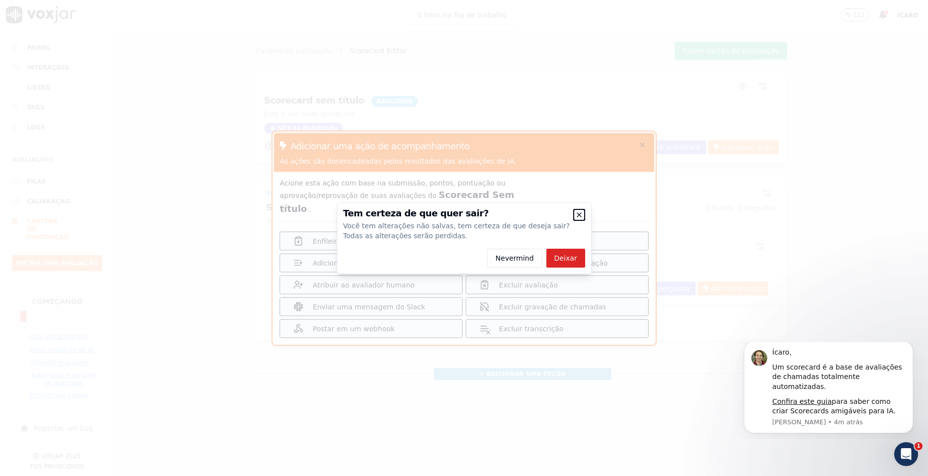
click at [577, 214] on icon "button" at bounding box center [579, 215] width 8 height 8
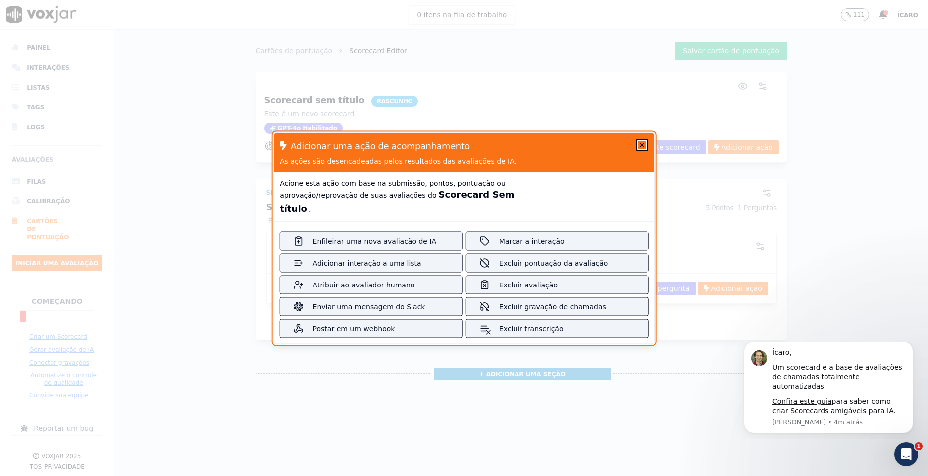
click at [638, 149] on icon "button" at bounding box center [642, 145] width 8 height 8
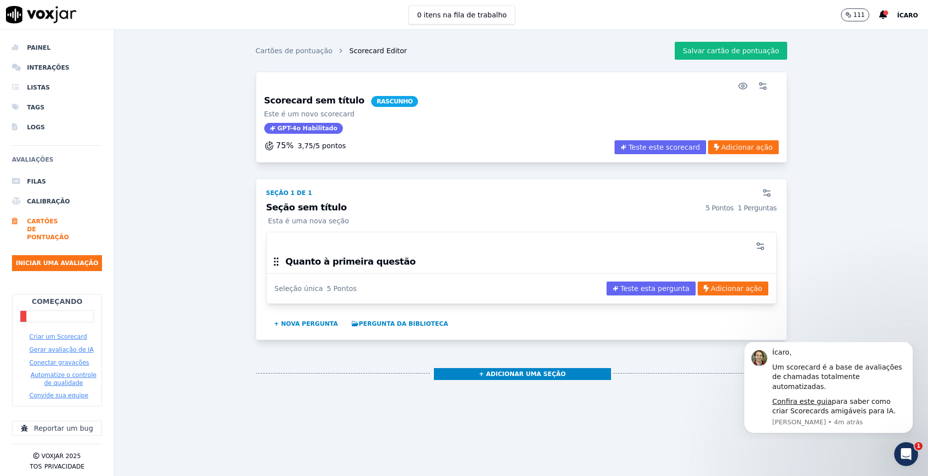
drag, startPoint x: 387, startPoint y: 266, endPoint x: 392, endPoint y: 264, distance: 5.8
click at [388, 266] on div "Quanto à primeira questão" at bounding box center [521, 264] width 509 height 17
click at [392, 264] on div "Quanto à primeira questão" at bounding box center [521, 264] width 509 height 17
click at [395, 262] on div "Quanto à primeira questão" at bounding box center [521, 264] width 509 height 17
click at [885, 15] on icon at bounding box center [883, 14] width 8 height 9
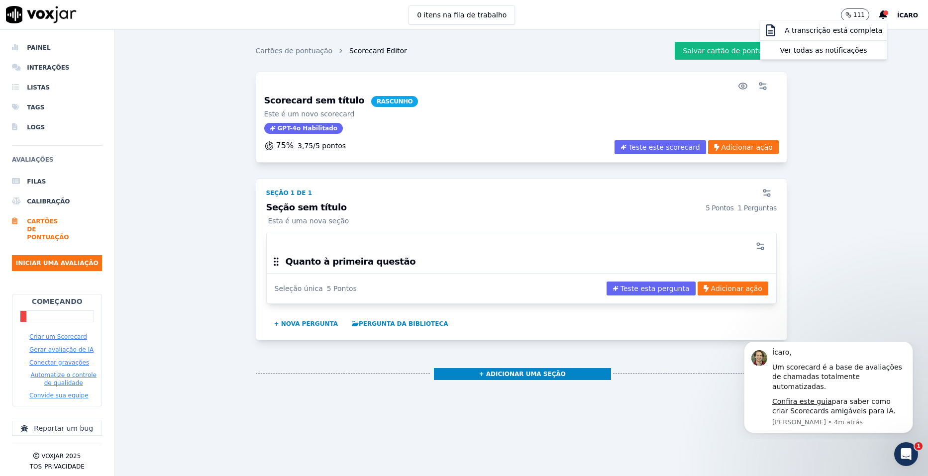
click at [824, 120] on div "Scorecard sem título RASCUNHO Este é um novo scorecard GPT-4o Habilitado 75 % 3…" at bounding box center [520, 270] width 797 height 396
click at [500, 374] on button "+ Adicionar uma seção" at bounding box center [522, 374] width 177 height 12
click at [564, 61] on div "Cartões de pontuação Scorecard Editor Salvar cartão de pontuação Scorecard sem …" at bounding box center [520, 253] width 813 height 446
click at [884, 17] on icon at bounding box center [883, 14] width 8 height 9
click at [819, 58] on button "Ver todas as notificações" at bounding box center [823, 50] width 126 height 18
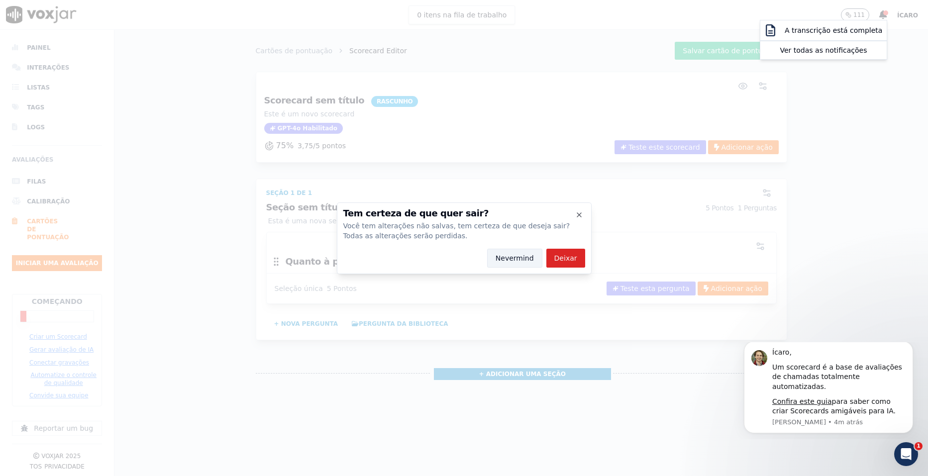
click at [524, 259] on button "Nevermind" at bounding box center [514, 258] width 55 height 19
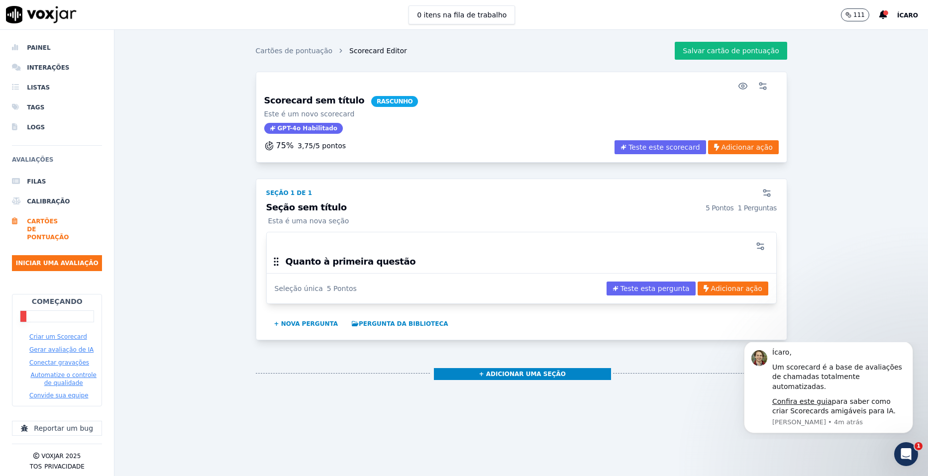
click at [285, 207] on font "Seção sem título" at bounding box center [306, 207] width 81 height 9
click at [742, 208] on div "1 Perguntas" at bounding box center [756, 208] width 39 height 10
click at [297, 327] on button "+ Nova pergunta" at bounding box center [306, 324] width 72 height 16
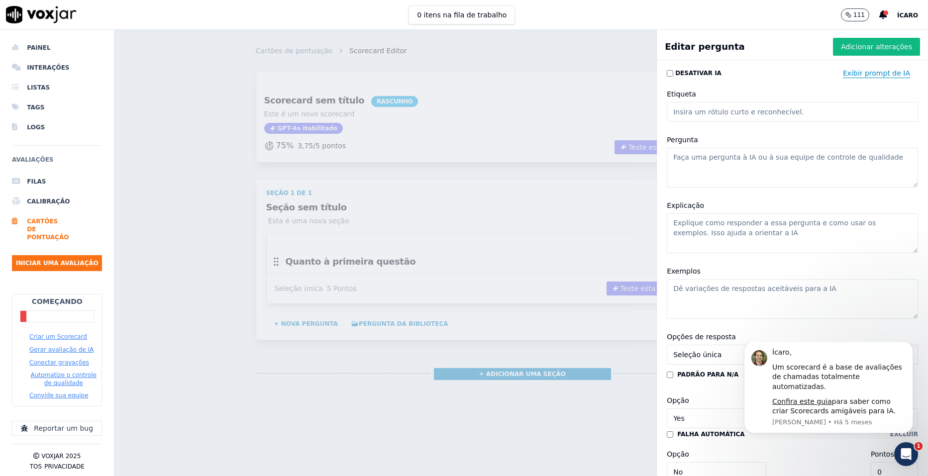
click at [846, 73] on font "Exibir prompt de IA" at bounding box center [875, 73] width 67 height 10
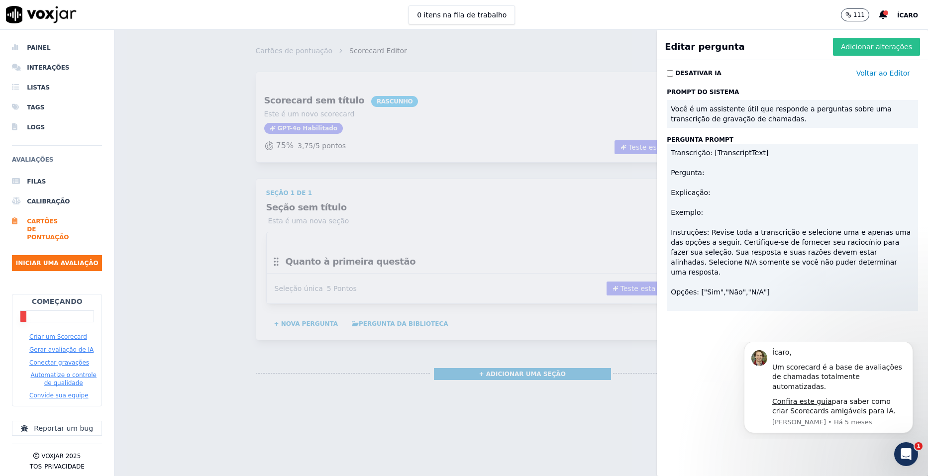
click at [864, 51] on font "Adicionar alterações" at bounding box center [876, 47] width 71 height 10
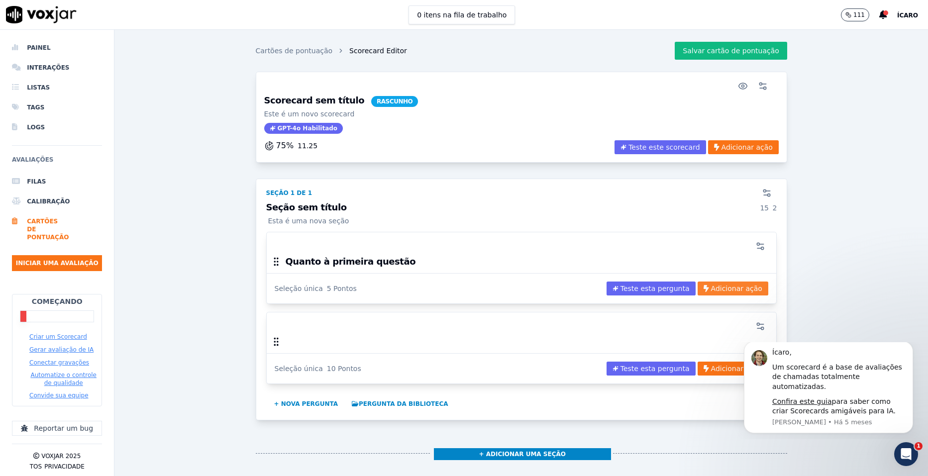
scroll to position [114, 0]
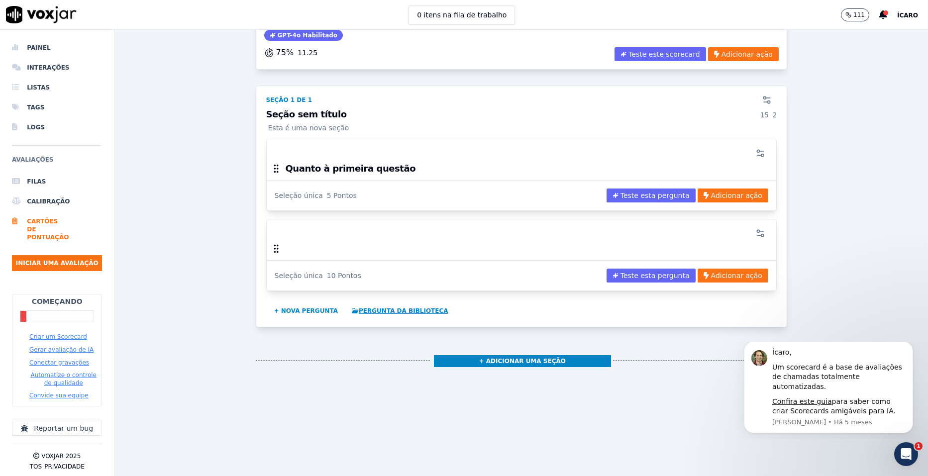
click at [378, 307] on font "Pergunta da Biblioteca" at bounding box center [404, 310] width 90 height 7
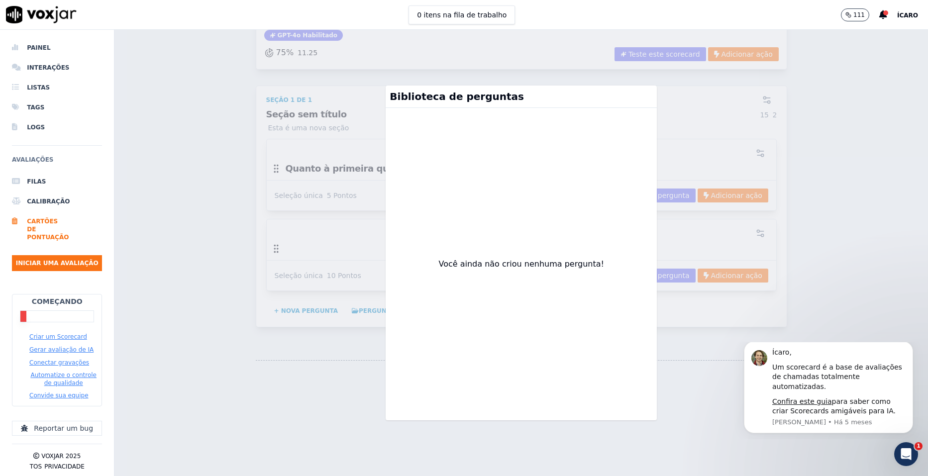
click at [706, 357] on div "Cartões de pontuação Scorecard Editor Salvar cartão de pontuação Scorecard sem …" at bounding box center [520, 253] width 813 height 446
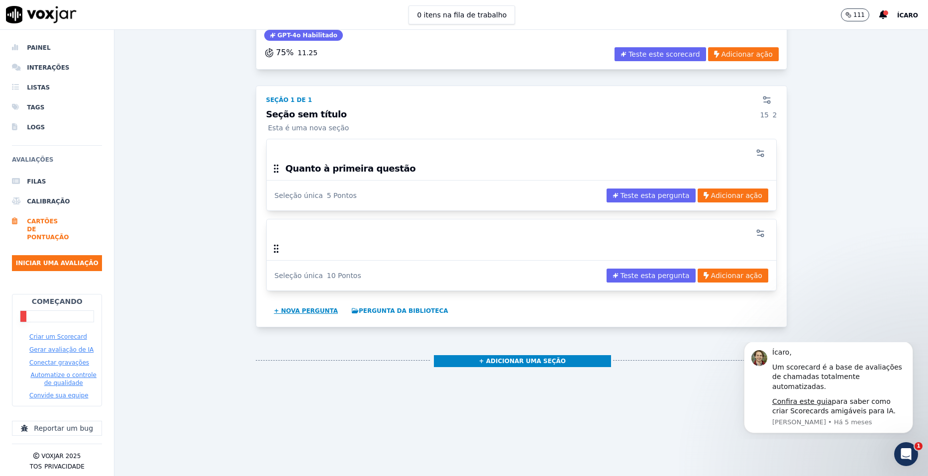
click at [317, 303] on button "+ Nova pergunta" at bounding box center [306, 311] width 72 height 16
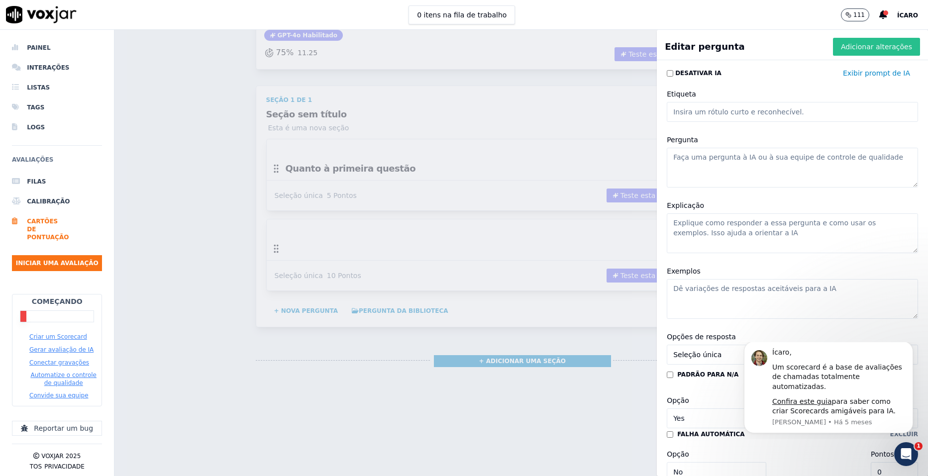
click at [866, 52] on button "Adicionar alterações" at bounding box center [876, 47] width 87 height 18
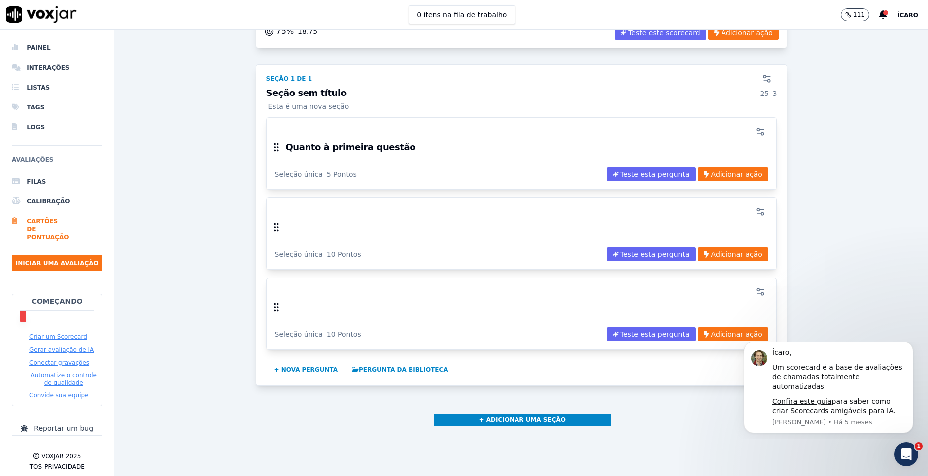
click at [329, 336] on div "10 Pontos" at bounding box center [344, 334] width 34 height 10
click at [332, 329] on div "10 Pontos" at bounding box center [344, 334] width 34 height 10
click at [755, 208] on icon "button" at bounding box center [760, 212] width 10 height 10
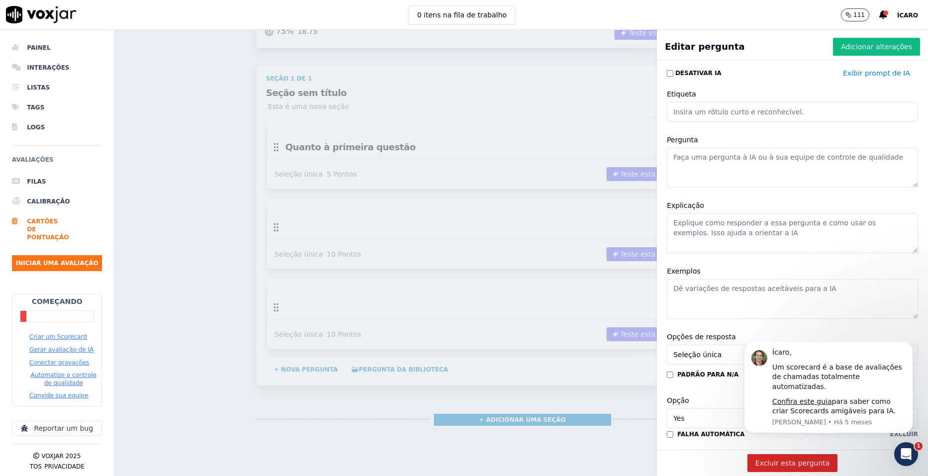
scroll to position [118, 0]
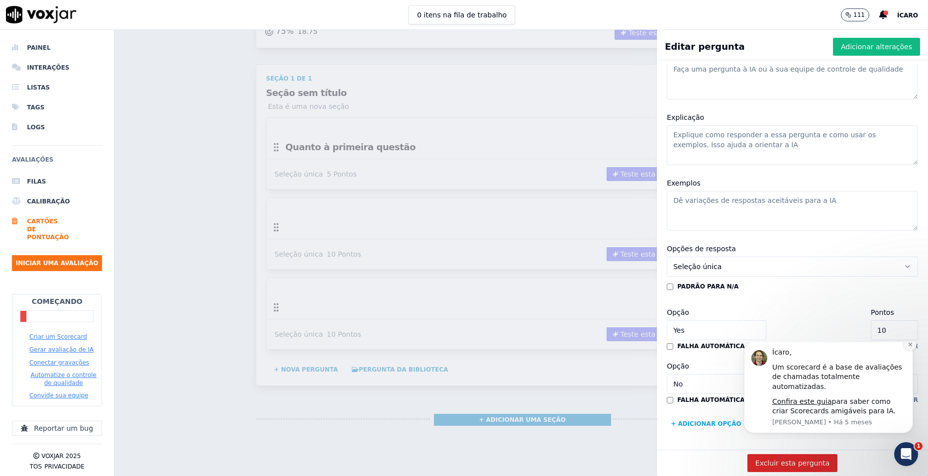
click at [912, 347] on icon "Ignorar notificação" at bounding box center [909, 344] width 5 height 5
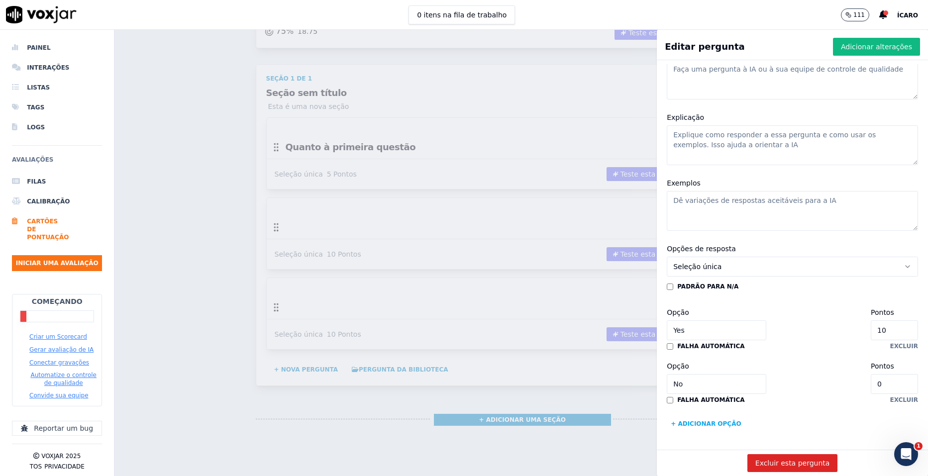
scroll to position [0, 0]
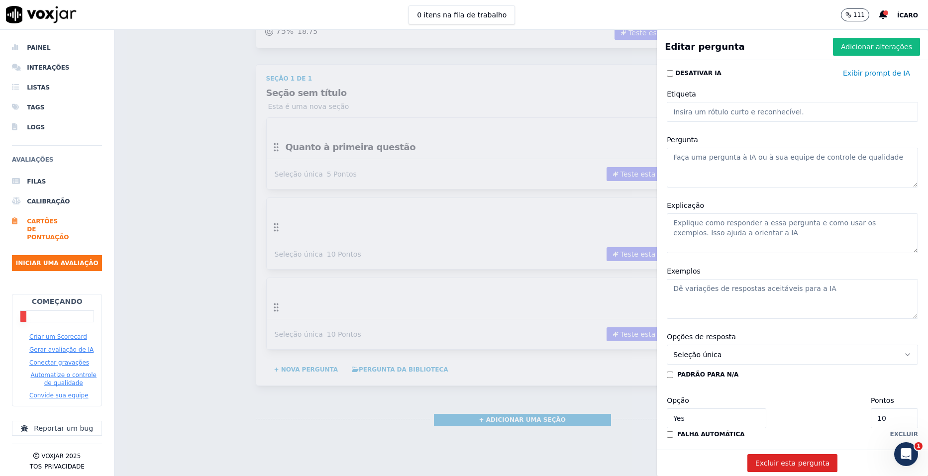
click at [692, 38] on div "Editar pergunta Adicionar alterações" at bounding box center [791, 49] width 271 height 22
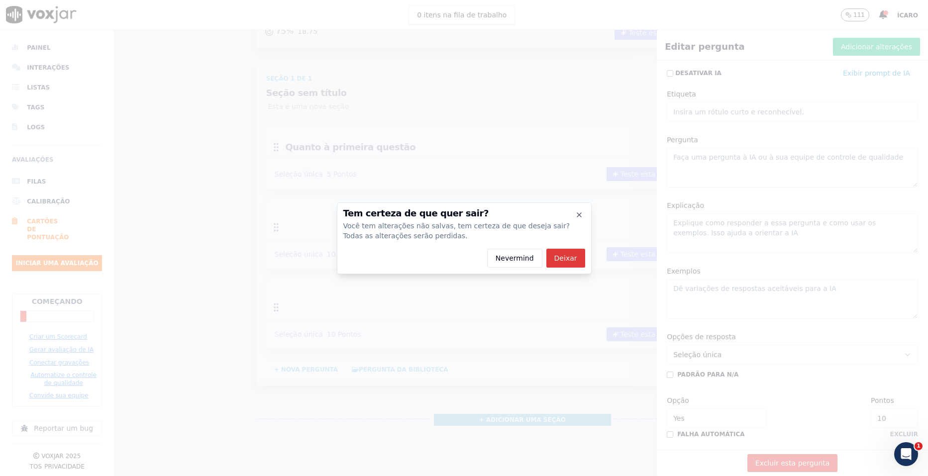
click at [562, 257] on button "Deixar" at bounding box center [565, 258] width 39 height 19
click at [571, 255] on button "Deixar" at bounding box center [565, 258] width 39 height 19
drag, startPoint x: 558, startPoint y: 258, endPoint x: 525, endPoint y: 259, distance: 32.3
click at [525, 259] on button "Nevermind" at bounding box center [514, 258] width 55 height 19
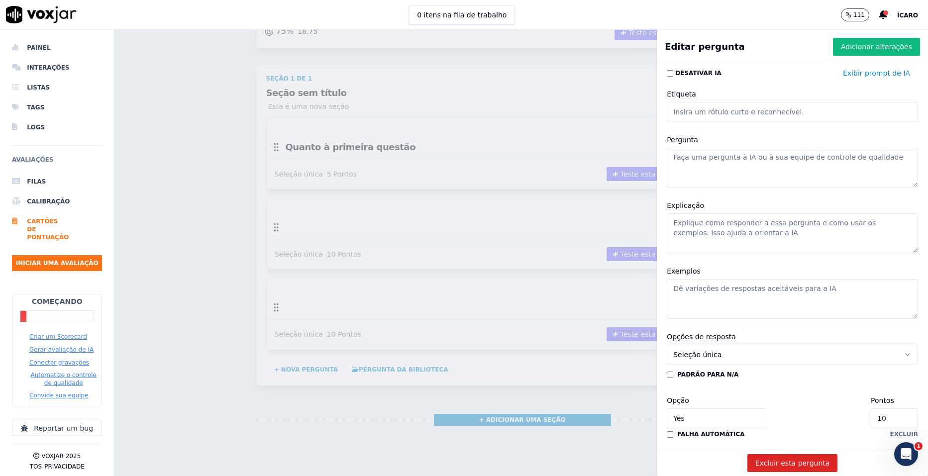
click at [555, 181] on div "Cartões de pontuação Scorecard Editor Salvar cartão de pontuação Scorecard sem …" at bounding box center [520, 253] width 813 height 446
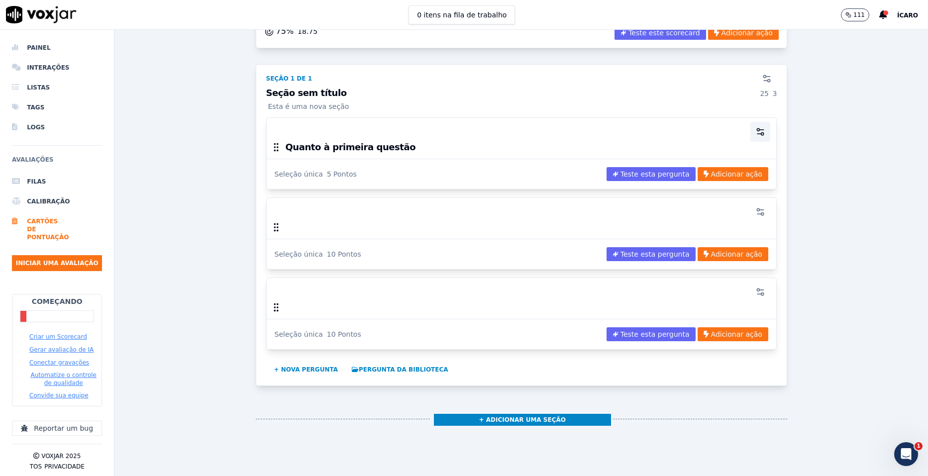
click at [755, 131] on icon "button" at bounding box center [760, 132] width 10 height 10
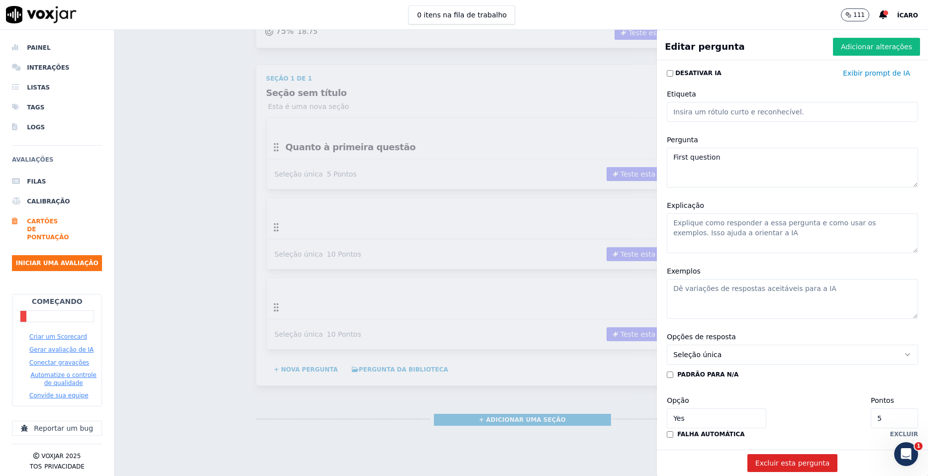
click at [725, 109] on input "Etiqueta" at bounding box center [791, 112] width 251 height 20
paste input "✅ 1. Apresentação (10 pontos)"
type input "✅ 1. Apresentação (10 pontos)"
click at [714, 164] on textarea "First question" at bounding box center [791, 168] width 251 height 40
type textarea "F"
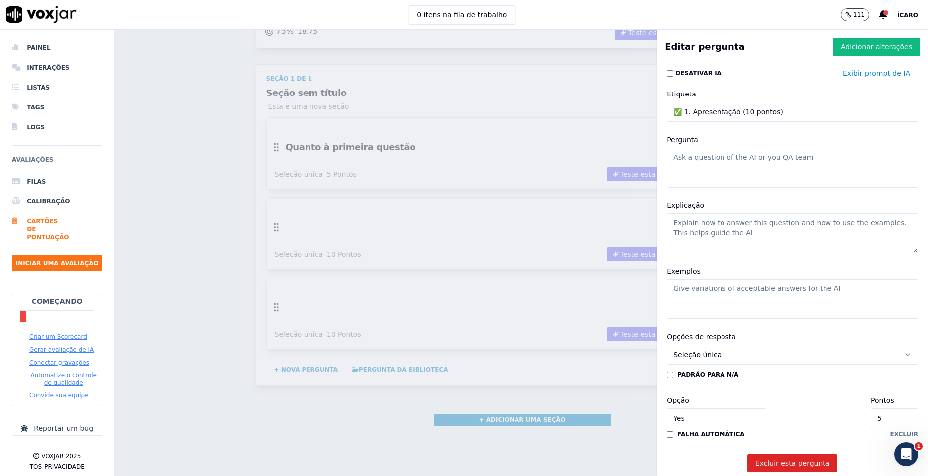
paste textarea "✅ 1. Apresentação (10 pontos)"
type textarea "✅"
click at [698, 167] on textarea "Pergunta" at bounding box center [791, 168] width 251 height 40
paste textarea "1.1 (2 pts): Se apresentou como consultor de carreiras/cursos da Proz. 1.2 (2 p…"
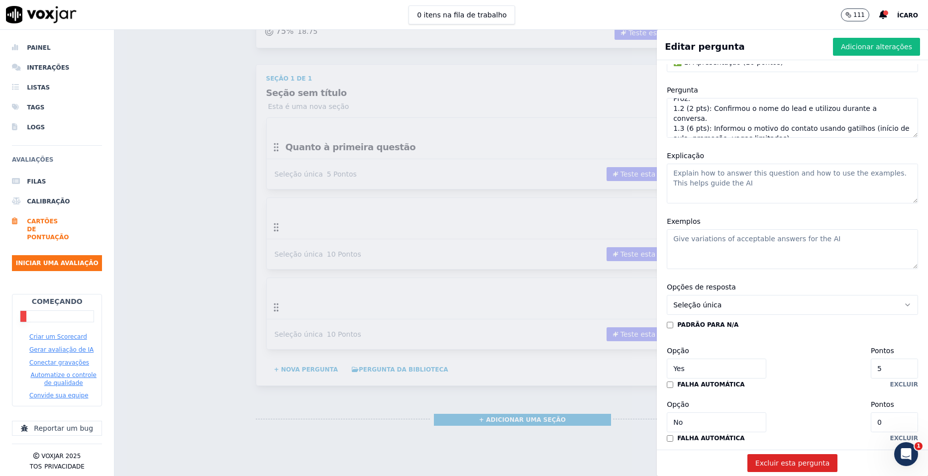
type textarea "1.1 (2 pts): Se apresentou como consultor de carreiras/cursos da Proz. 1.2 (2 p…"
click at [727, 301] on button "Seleção única" at bounding box center [791, 305] width 251 height 20
click at [725, 359] on div "Múltipla escolha" at bounding box center [772, 359] width 226 height 16
click at [733, 308] on button "Múltipla escolha" at bounding box center [791, 305] width 251 height 20
click at [729, 330] on div "Seleção única" at bounding box center [772, 327] width 226 height 16
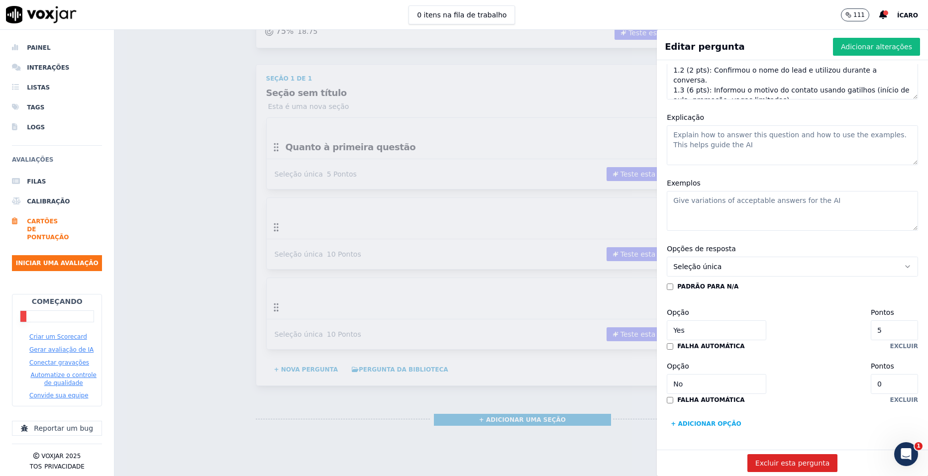
scroll to position [118, 0]
click at [870, 320] on input "5" at bounding box center [893, 330] width 47 height 20
click at [666, 416] on button "+ Adicionar opção" at bounding box center [705, 424] width 78 height 16
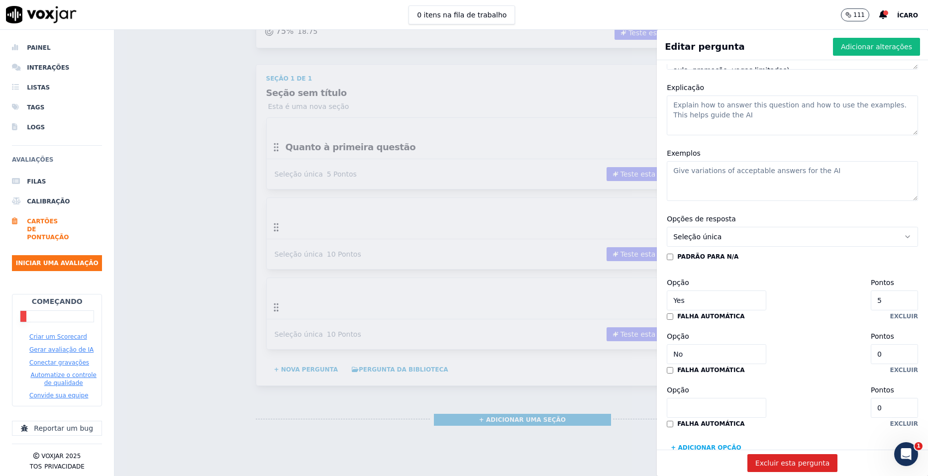
scroll to position [172, 0]
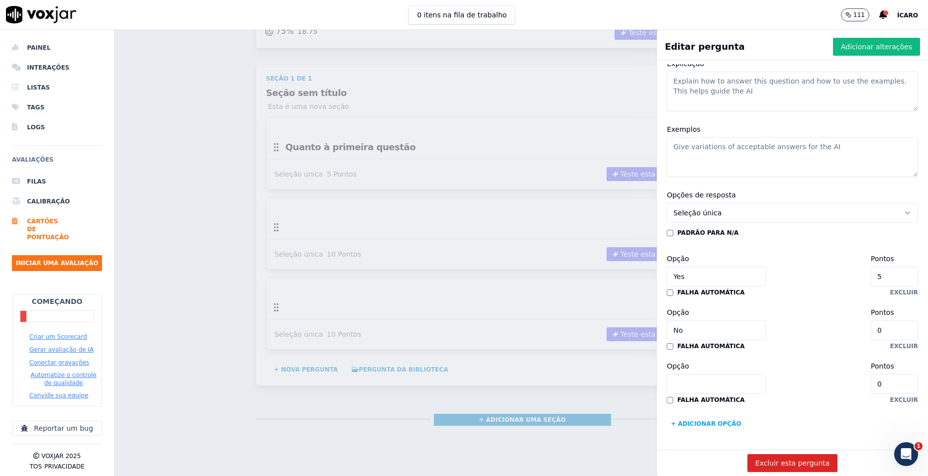
click at [688, 320] on input "No" at bounding box center [715, 330] width 99 height 20
click at [905, 454] on icon "Open Intercom Messenger" at bounding box center [904, 453] width 16 height 16
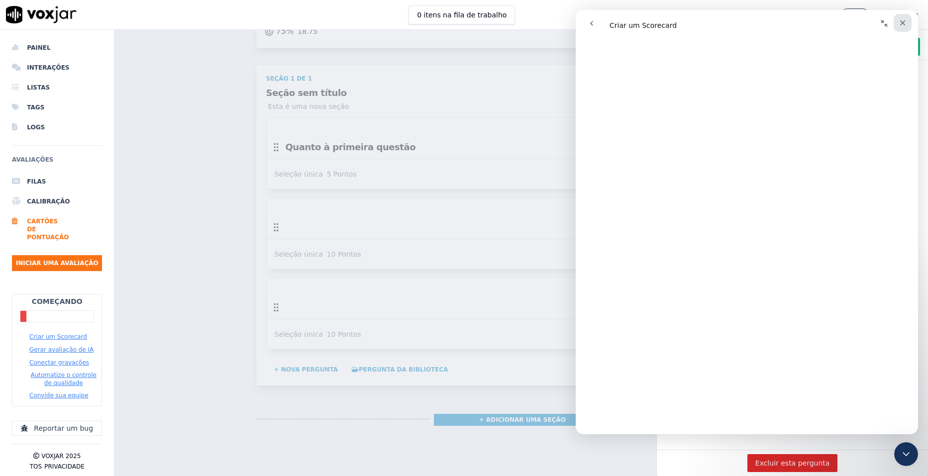
click at [901, 21] on icon "Fechar" at bounding box center [902, 22] width 5 height 5
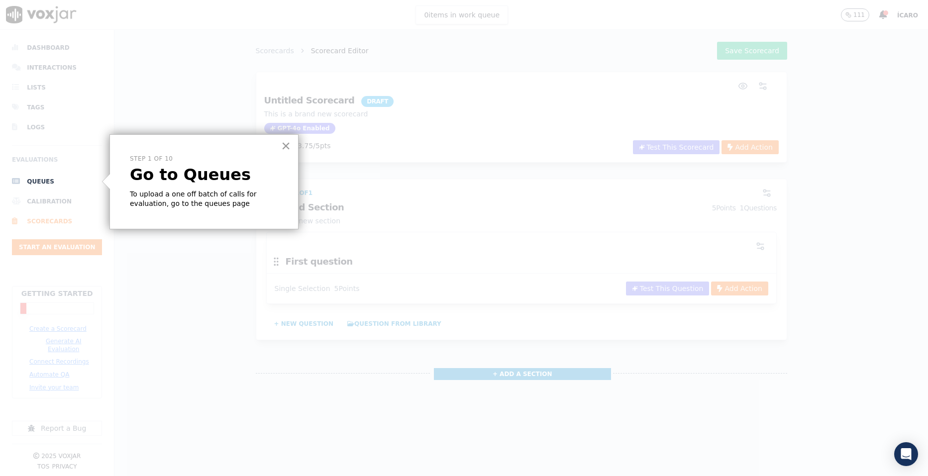
click at [287, 149] on button "×" at bounding box center [285, 146] width 9 height 16
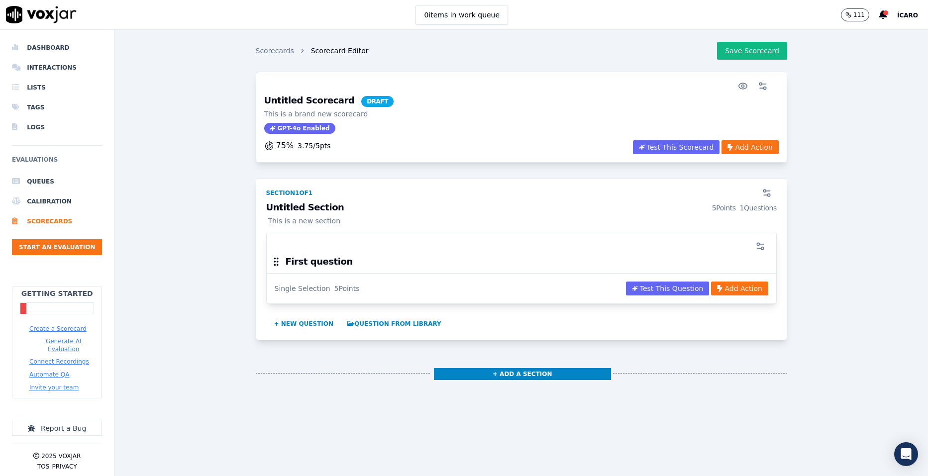
drag, startPoint x: 579, startPoint y: 66, endPoint x: 322, endPoint y: 129, distance: 264.8
click at [322, 129] on span "GPT-4o Enabled" at bounding box center [299, 128] width 71 height 11
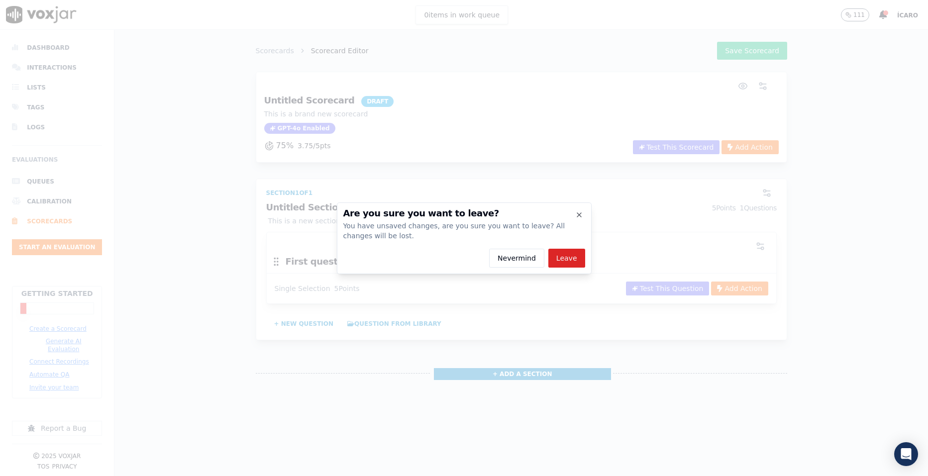
click at [353, 19] on div at bounding box center [464, 238] width 928 height 476
click at [577, 216] on icon "button" at bounding box center [579, 215] width 4 height 4
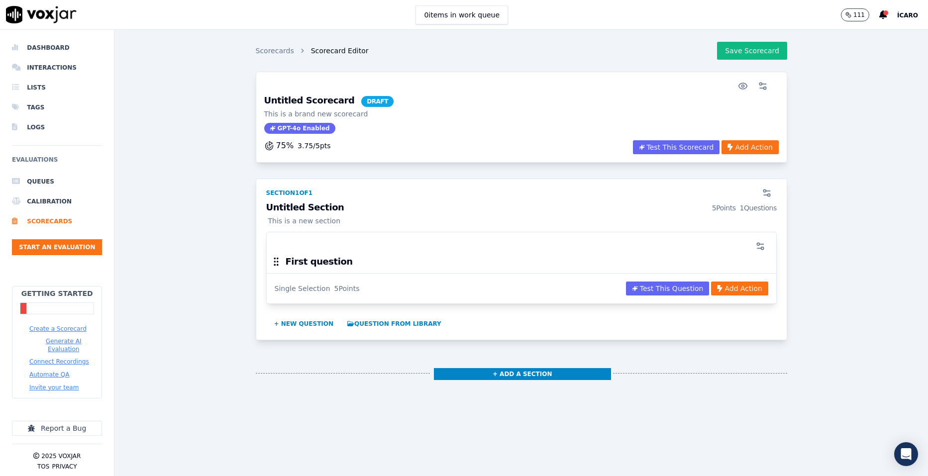
drag, startPoint x: 823, startPoint y: 131, endPoint x: 802, endPoint y: 122, distance: 23.0
